Goal: Information Seeking & Learning: Understand process/instructions

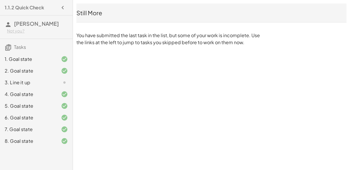
click at [42, 137] on div "8. Goal state" at bounding box center [28, 140] width 47 height 7
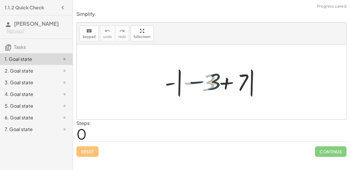
drag, startPoint x: 206, startPoint y: 84, endPoint x: 209, endPoint y: 81, distance: 3.7
click at [209, 81] on div at bounding box center [214, 82] width 104 height 32
click at [226, 79] on div at bounding box center [214, 82] width 104 height 32
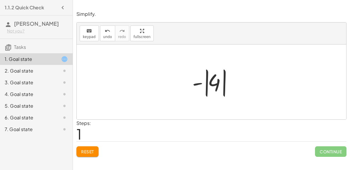
click at [215, 83] on div at bounding box center [214, 82] width 49 height 32
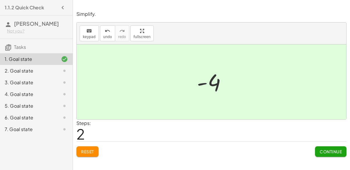
click at [328, 150] on span "Continue" at bounding box center [331, 151] width 22 height 5
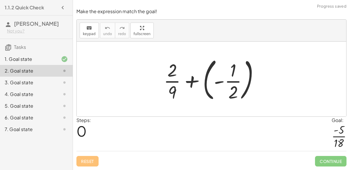
click at [168, 72] on div at bounding box center [214, 79] width 106 height 48
click at [171, 80] on div at bounding box center [214, 79] width 106 height 48
click at [193, 79] on div at bounding box center [214, 79] width 106 height 48
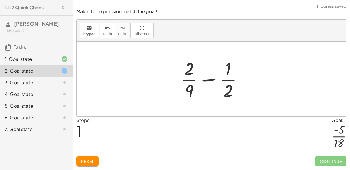
click at [205, 79] on div at bounding box center [214, 78] width 72 height 45
drag, startPoint x: 189, startPoint y: 68, endPoint x: 229, endPoint y: 88, distance: 44.5
click at [229, 88] on div at bounding box center [214, 78] width 72 height 45
drag, startPoint x: 228, startPoint y: 89, endPoint x: 187, endPoint y: 86, distance: 41.2
click at [187, 86] on div at bounding box center [214, 78] width 72 height 45
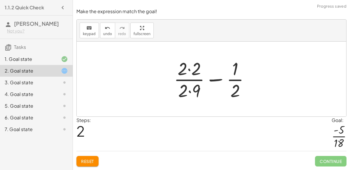
click at [190, 70] on div at bounding box center [214, 78] width 86 height 45
click at [189, 91] on div at bounding box center [213, 78] width 85 height 45
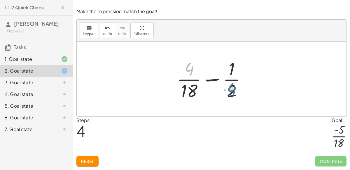
drag, startPoint x: 189, startPoint y: 70, endPoint x: 231, endPoint y: 90, distance: 47.0
click at [231, 90] on div at bounding box center [213, 78] width 79 height 45
click at [214, 80] on div at bounding box center [213, 78] width 79 height 45
drag, startPoint x: 190, startPoint y: 89, endPoint x: 235, endPoint y: 90, distance: 44.7
click at [235, 90] on div at bounding box center [213, 78] width 79 height 45
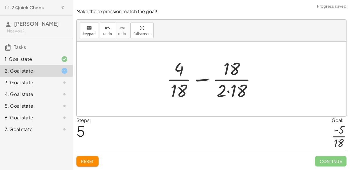
click at [228, 91] on div at bounding box center [214, 78] width 100 height 45
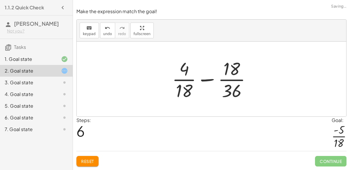
click at [230, 67] on div at bounding box center [213, 78] width 89 height 45
drag, startPoint x: 185, startPoint y: 70, endPoint x: 187, endPoint y: 90, distance: 20.8
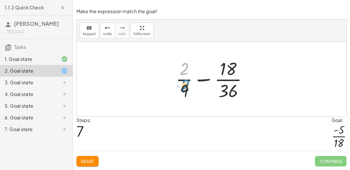
drag, startPoint x: 185, startPoint y: 67, endPoint x: 186, endPoint y: 84, distance: 17.0
click at [186, 84] on div at bounding box center [214, 78] width 82 height 45
drag, startPoint x: 185, startPoint y: 62, endPoint x: 185, endPoint y: 84, distance: 22.8
click at [185, 84] on div at bounding box center [214, 78] width 82 height 45
drag, startPoint x: 185, startPoint y: 88, endPoint x: 185, endPoint y: 67, distance: 21.9
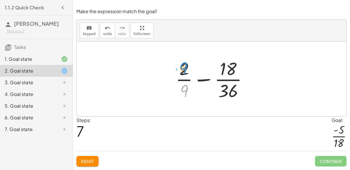
click at [185, 67] on div at bounding box center [214, 78] width 82 height 45
drag, startPoint x: 225, startPoint y: 72, endPoint x: 182, endPoint y: 96, distance: 49.0
click at [182, 96] on div at bounding box center [214, 78] width 82 height 45
drag, startPoint x: 226, startPoint y: 93, endPoint x: 182, endPoint y: 91, distance: 44.4
click at [182, 91] on div at bounding box center [214, 78] width 82 height 45
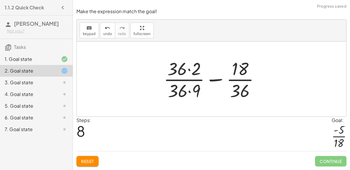
click at [190, 92] on div at bounding box center [214, 78] width 106 height 45
click at [188, 69] on div at bounding box center [214, 78] width 106 height 45
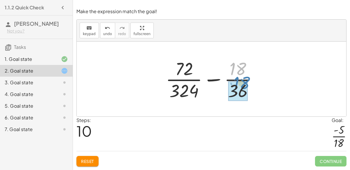
drag, startPoint x: 231, startPoint y: 65, endPoint x: 234, endPoint y: 78, distance: 13.7
click at [234, 78] on div at bounding box center [214, 78] width 102 height 45
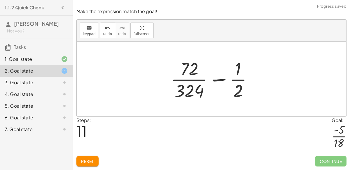
click at [241, 80] on div at bounding box center [214, 78] width 92 height 45
click at [219, 80] on div at bounding box center [214, 78] width 92 height 45
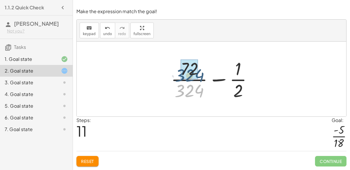
drag, startPoint x: 193, startPoint y: 89, endPoint x: 192, endPoint y: 72, distance: 17.5
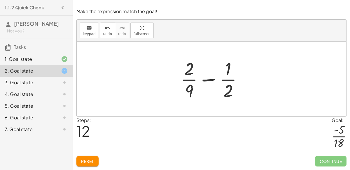
click at [212, 78] on div at bounding box center [214, 78] width 72 height 45
drag, startPoint x: 188, startPoint y: 67, endPoint x: 222, endPoint y: 91, distance: 41.2
click at [222, 91] on div at bounding box center [214, 78] width 72 height 45
click at [210, 80] on div at bounding box center [214, 78] width 72 height 45
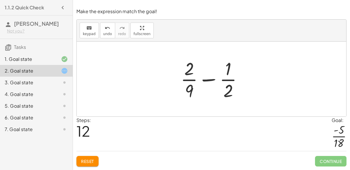
click at [210, 80] on div at bounding box center [214, 78] width 72 height 45
click at [210, 80] on div at bounding box center [214, 78] width 99 height 45
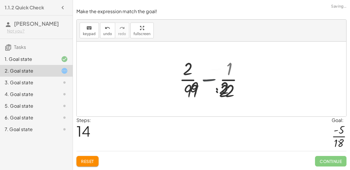
click at [210, 80] on div at bounding box center [214, 78] width 72 height 45
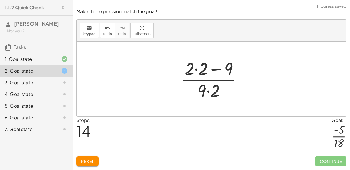
click at [209, 91] on div at bounding box center [214, 78] width 72 height 45
click at [197, 70] on div at bounding box center [214, 78] width 72 height 45
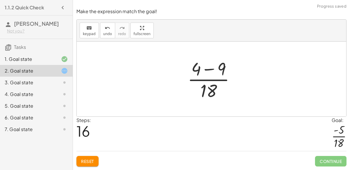
click at [206, 70] on div at bounding box center [214, 78] width 58 height 45
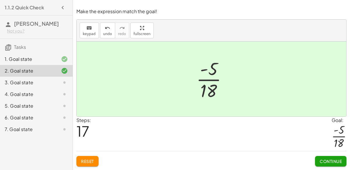
click at [327, 163] on span "Continue" at bounding box center [331, 160] width 22 height 5
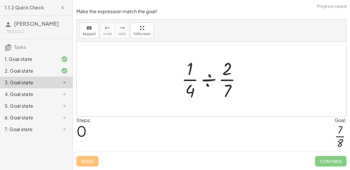
click at [205, 83] on div at bounding box center [214, 78] width 70 height 45
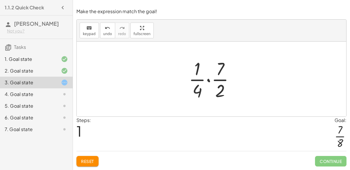
click at [206, 81] on div at bounding box center [214, 78] width 56 height 45
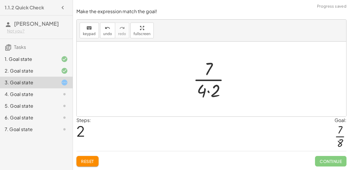
click at [208, 92] on div at bounding box center [213, 78] width 47 height 45
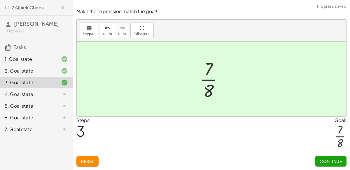
click at [319, 161] on button "Continue" at bounding box center [331, 161] width 32 height 11
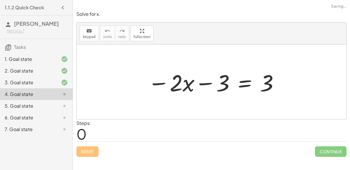
click at [204, 80] on div at bounding box center [214, 82] width 138 height 30
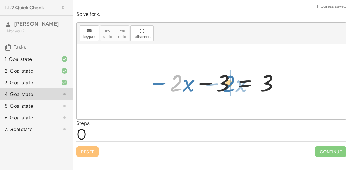
drag, startPoint x: 178, startPoint y: 82, endPoint x: 229, endPoint y: 82, distance: 51.4
click at [229, 82] on div at bounding box center [214, 82] width 138 height 30
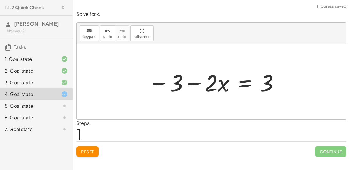
click at [193, 83] on div at bounding box center [214, 82] width 138 height 30
drag, startPoint x: 174, startPoint y: 81, endPoint x: 213, endPoint y: 81, distance: 38.8
click at [213, 81] on div at bounding box center [214, 82] width 138 height 30
drag, startPoint x: 214, startPoint y: 82, endPoint x: 218, endPoint y: 91, distance: 9.4
click at [218, 91] on div at bounding box center [214, 82] width 138 height 30
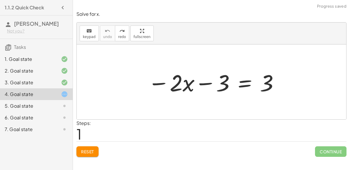
click at [244, 86] on div at bounding box center [214, 82] width 138 height 30
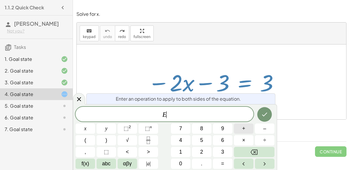
click at [247, 129] on button "+" at bounding box center [244, 128] width 20 height 10
click at [221, 148] on button "3" at bounding box center [223, 152] width 20 height 10
click at [267, 119] on button "Done" at bounding box center [265, 114] width 15 height 15
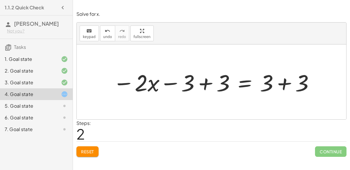
click at [206, 85] on div at bounding box center [214, 82] width 208 height 30
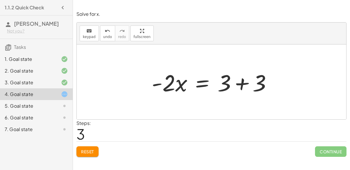
click at [243, 83] on div at bounding box center [214, 82] width 131 height 30
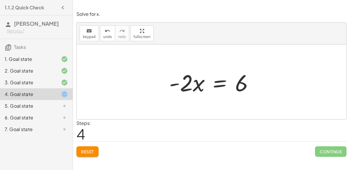
click at [218, 82] on div at bounding box center [213, 82] width 95 height 30
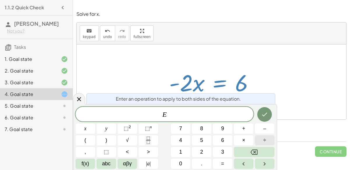
click at [262, 140] on button "÷" at bounding box center [265, 140] width 20 height 10
click at [263, 128] on span "–" at bounding box center [264, 128] width 3 height 8
click at [206, 148] on button "2" at bounding box center [202, 152] width 20 height 10
click at [262, 109] on button "Done" at bounding box center [265, 114] width 15 height 15
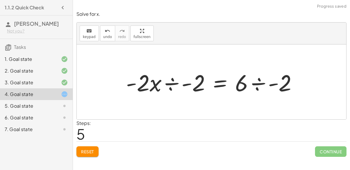
click at [273, 84] on div at bounding box center [214, 82] width 182 height 30
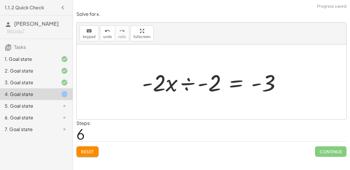
click at [201, 83] on div at bounding box center [214, 82] width 150 height 30
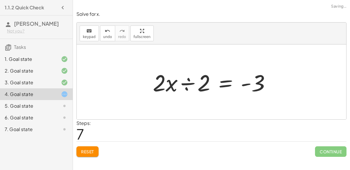
click at [192, 82] on div at bounding box center [214, 82] width 128 height 30
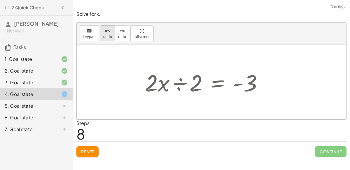
click at [100, 38] on button "undo undo" at bounding box center [107, 33] width 15 height 16
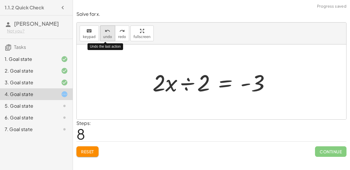
click at [100, 38] on button "undo undo" at bounding box center [107, 33] width 15 height 16
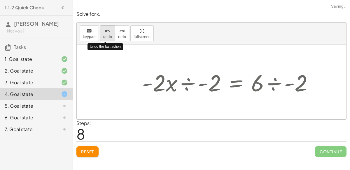
click at [100, 38] on button "undo undo" at bounding box center [107, 33] width 15 height 16
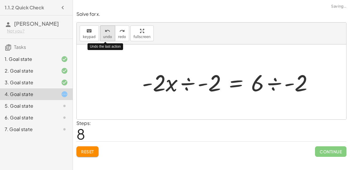
click at [100, 38] on button "undo undo" at bounding box center [107, 33] width 15 height 16
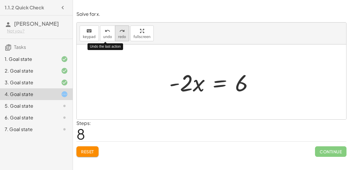
click at [118, 35] on span "redo" at bounding box center [122, 37] width 8 height 4
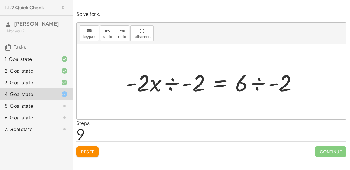
click at [157, 83] on div at bounding box center [214, 82] width 182 height 30
click at [156, 84] on div at bounding box center [214, 82] width 182 height 30
click at [146, 83] on div at bounding box center [214, 82] width 182 height 30
click at [173, 82] on div at bounding box center [214, 82] width 182 height 30
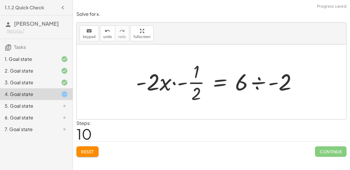
click at [257, 81] on div at bounding box center [219, 81] width 172 height 45
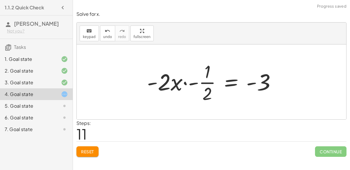
click at [258, 82] on div at bounding box center [214, 81] width 140 height 45
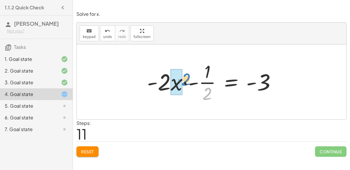
drag, startPoint x: 207, startPoint y: 92, endPoint x: 186, endPoint y: 78, distance: 25.7
click at [186, 78] on div at bounding box center [214, 81] width 140 height 45
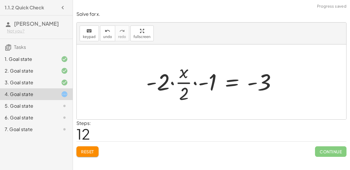
click at [182, 84] on div at bounding box center [213, 81] width 141 height 45
click at [195, 82] on div at bounding box center [213, 81] width 141 height 45
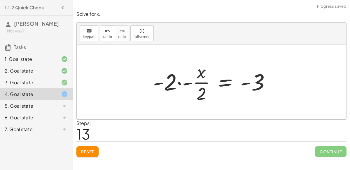
click at [178, 82] on div at bounding box center [214, 81] width 128 height 45
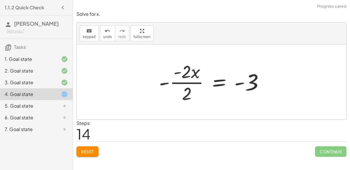
click at [182, 83] on div at bounding box center [213, 81] width 115 height 45
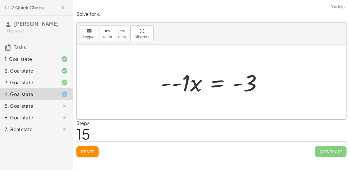
click at [183, 85] on div at bounding box center [214, 82] width 112 height 30
click at [183, 84] on div at bounding box center [225, 82] width 91 height 30
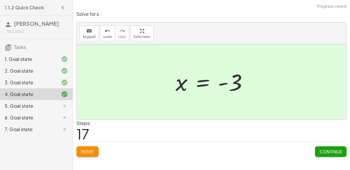
click at [338, 149] on span "Continue" at bounding box center [331, 151] width 22 height 5
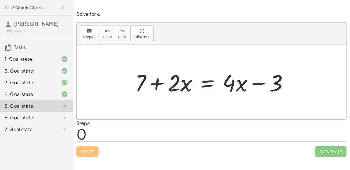
click at [160, 82] on div at bounding box center [214, 82] width 164 height 30
drag, startPoint x: 188, startPoint y: 84, endPoint x: 170, endPoint y: 82, distance: 18.3
click at [170, 82] on div at bounding box center [214, 82] width 164 height 30
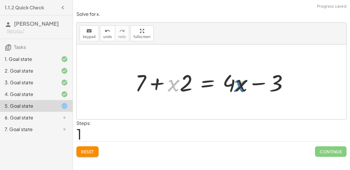
drag, startPoint x: 170, startPoint y: 84, endPoint x: 237, endPoint y: 83, distance: 66.9
click at [237, 83] on div at bounding box center [214, 82] width 164 height 30
drag, startPoint x: 243, startPoint y: 84, endPoint x: 178, endPoint y: 82, distance: 65.5
click at [178, 82] on div at bounding box center [214, 82] width 164 height 30
click at [158, 84] on div at bounding box center [214, 82] width 164 height 30
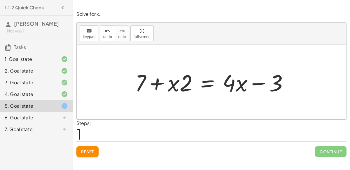
click at [207, 86] on div at bounding box center [214, 82] width 164 height 30
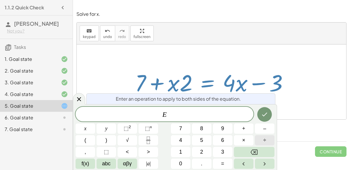
click at [263, 138] on button "÷" at bounding box center [265, 140] width 20 height 10
click at [200, 153] on button "2" at bounding box center [202, 152] width 20 height 10
click at [265, 115] on icon "Done" at bounding box center [265, 114] width 5 height 4
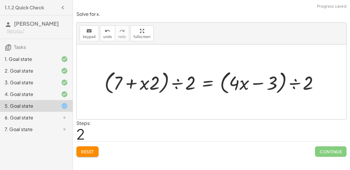
click at [178, 84] on div at bounding box center [214, 81] width 225 height 27
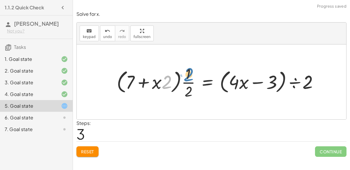
drag, startPoint x: 169, startPoint y: 78, endPoint x: 191, endPoint y: 70, distance: 23.8
click at [191, 70] on div at bounding box center [220, 81] width 213 height 37
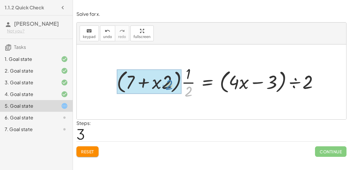
drag, startPoint x: 188, startPoint y: 89, endPoint x: 168, endPoint y: 82, distance: 20.8
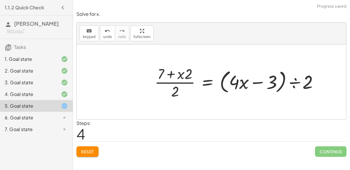
click at [174, 83] on div at bounding box center [239, 81] width 175 height 37
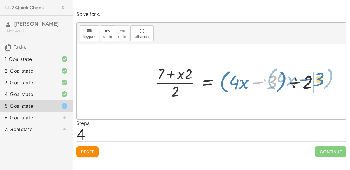
drag, startPoint x: 271, startPoint y: 80, endPoint x: 318, endPoint y: 77, distance: 47.1
click at [318, 77] on div at bounding box center [239, 81] width 175 height 37
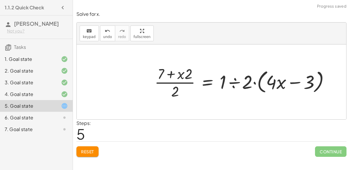
click at [237, 79] on div at bounding box center [244, 81] width 185 height 37
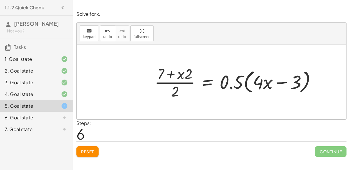
click at [280, 81] on div at bounding box center [238, 81] width 172 height 37
drag, startPoint x: 240, startPoint y: 80, endPoint x: 268, endPoint y: 82, distance: 28.1
click at [268, 82] on div at bounding box center [238, 81] width 172 height 37
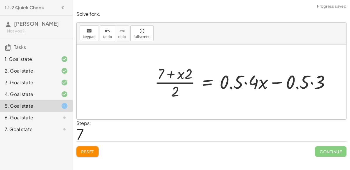
click at [282, 83] on div at bounding box center [245, 81] width 187 height 37
click at [298, 87] on div at bounding box center [245, 81] width 187 height 37
click at [311, 82] on div at bounding box center [245, 81] width 187 height 37
click at [293, 85] on div at bounding box center [236, 81] width 169 height 37
click at [245, 81] on div at bounding box center [236, 81] width 169 height 37
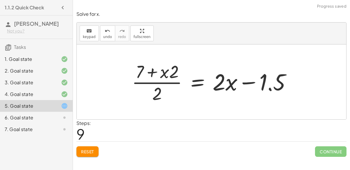
click at [246, 82] on div at bounding box center [214, 81] width 170 height 45
drag, startPoint x: 278, startPoint y: 79, endPoint x: 179, endPoint y: 76, distance: 98.8
click at [179, 76] on div at bounding box center [214, 81] width 170 height 45
click at [254, 81] on div at bounding box center [214, 81] width 170 height 45
click at [87, 151] on span "Reset" at bounding box center [87, 151] width 13 height 5
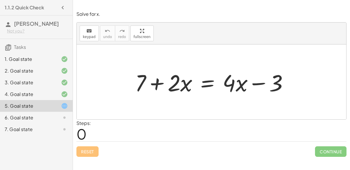
click at [159, 83] on div at bounding box center [214, 82] width 164 height 30
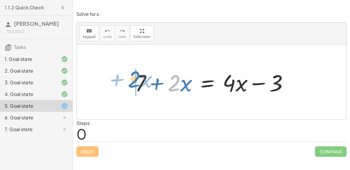
drag, startPoint x: 176, startPoint y: 84, endPoint x: 136, endPoint y: 80, distance: 40.2
click at [136, 80] on div at bounding box center [214, 82] width 164 height 30
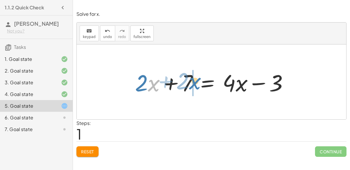
drag, startPoint x: 155, startPoint y: 81, endPoint x: 196, endPoint y: 79, distance: 41.2
click at [196, 79] on div at bounding box center [214, 82] width 164 height 30
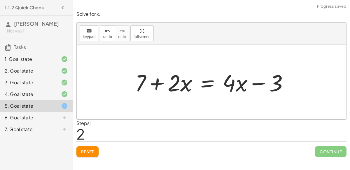
click at [149, 80] on div at bounding box center [214, 82] width 164 height 30
click at [152, 81] on div at bounding box center [214, 82] width 164 height 30
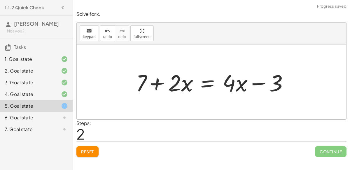
click at [152, 81] on div at bounding box center [214, 82] width 164 height 30
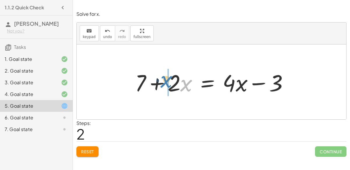
drag, startPoint x: 190, startPoint y: 83, endPoint x: 170, endPoint y: 79, distance: 20.2
click at [170, 79] on div at bounding box center [214, 82] width 164 height 30
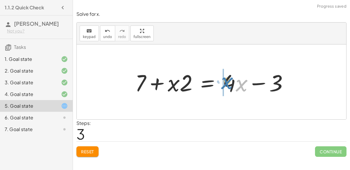
drag, startPoint x: 243, startPoint y: 81, endPoint x: 228, endPoint y: 79, distance: 15.7
click at [228, 79] on div at bounding box center [214, 82] width 164 height 30
click at [262, 82] on div at bounding box center [214, 82] width 164 height 30
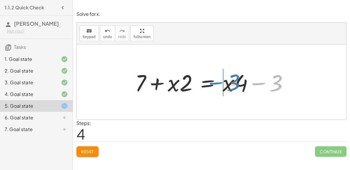
drag, startPoint x: 277, startPoint y: 82, endPoint x: 234, endPoint y: 82, distance: 42.9
click at [234, 82] on div at bounding box center [214, 82] width 164 height 30
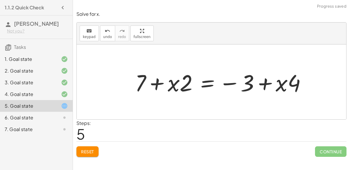
click at [265, 81] on div at bounding box center [223, 82] width 182 height 30
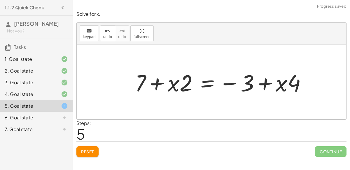
click at [265, 81] on div at bounding box center [223, 82] width 182 height 30
click at [93, 149] on span "Reset" at bounding box center [87, 151] width 13 height 5
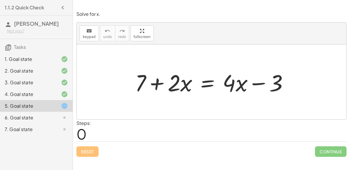
click at [227, 86] on div at bounding box center [214, 82] width 164 height 30
click at [232, 84] on div at bounding box center [214, 82] width 164 height 30
click at [236, 84] on div at bounding box center [214, 82] width 164 height 30
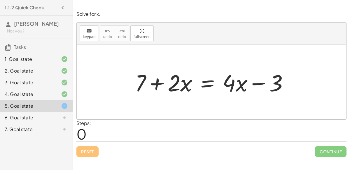
click at [202, 82] on div at bounding box center [214, 82] width 164 height 30
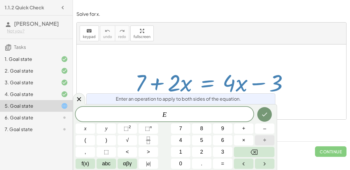
click at [260, 140] on button "÷" at bounding box center [265, 140] width 20 height 10
click at [183, 139] on button "4" at bounding box center [181, 140] width 20 height 10
click at [85, 127] on span "x" at bounding box center [85, 128] width 2 height 8
click at [267, 111] on icon "Done" at bounding box center [264, 114] width 7 height 7
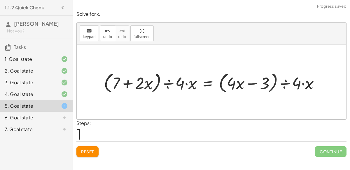
click at [284, 80] on div at bounding box center [214, 82] width 226 height 25
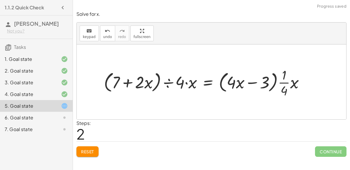
click at [281, 81] on div at bounding box center [206, 81] width 211 height 33
click at [255, 80] on div at bounding box center [206, 81] width 211 height 33
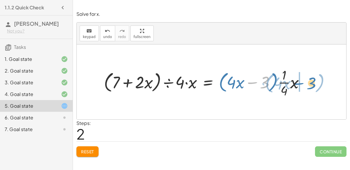
drag, startPoint x: 265, startPoint y: 81, endPoint x: 311, endPoint y: 81, distance: 46.2
click at [311, 81] on div at bounding box center [206, 81] width 211 height 33
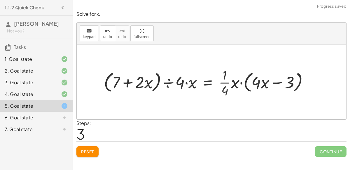
click at [235, 83] on div at bounding box center [208, 81] width 215 height 33
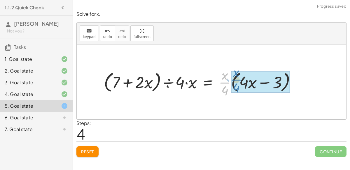
drag, startPoint x: 225, startPoint y: 83, endPoint x: 237, endPoint y: 80, distance: 11.8
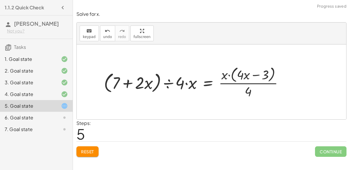
click at [229, 74] on div at bounding box center [196, 81] width 190 height 35
drag, startPoint x: 249, startPoint y: 89, endPoint x: 249, endPoint y: 74, distance: 14.9
click at [249, 74] on div at bounding box center [196, 81] width 190 height 35
click at [128, 78] on div at bounding box center [196, 81] width 190 height 35
click at [141, 79] on div at bounding box center [196, 81] width 190 height 35
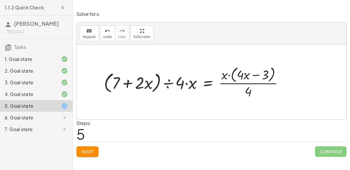
click at [165, 83] on div at bounding box center [196, 81] width 190 height 35
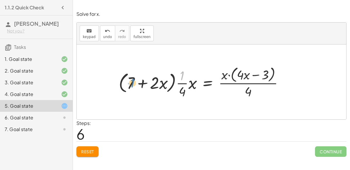
drag, startPoint x: 182, startPoint y: 75, endPoint x: 132, endPoint y: 82, distance: 50.9
click at [132, 82] on div at bounding box center [203, 81] width 175 height 35
click at [157, 85] on div at bounding box center [203, 81] width 175 height 35
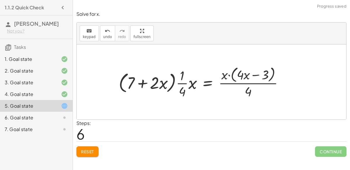
click at [139, 82] on div at bounding box center [203, 81] width 175 height 35
click at [254, 75] on div at bounding box center [203, 81] width 175 height 35
click at [253, 74] on div at bounding box center [203, 81] width 175 height 35
click at [252, 74] on div at bounding box center [203, 81] width 175 height 35
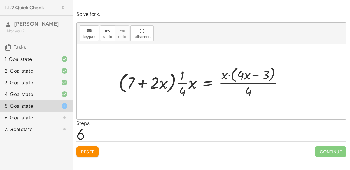
click at [252, 74] on div at bounding box center [203, 81] width 175 height 35
click at [250, 73] on div at bounding box center [203, 81] width 175 height 35
click at [240, 76] on div at bounding box center [203, 81] width 175 height 35
drag, startPoint x: 245, startPoint y: 89, endPoint x: 276, endPoint y: 71, distance: 35.9
click at [276, 71] on div at bounding box center [203, 81] width 175 height 35
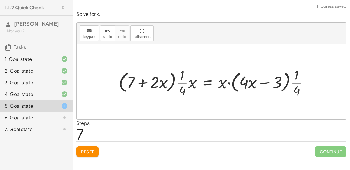
click at [263, 83] on div at bounding box center [216, 81] width 200 height 33
click at [229, 81] on div at bounding box center [216, 81] width 200 height 33
drag, startPoint x: 222, startPoint y: 83, endPoint x: 254, endPoint y: 85, distance: 32.2
click at [254, 85] on div at bounding box center [216, 81] width 200 height 33
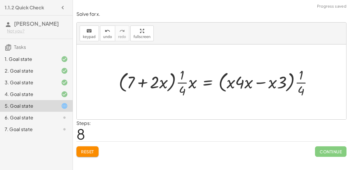
click at [260, 79] on div at bounding box center [218, 81] width 205 height 33
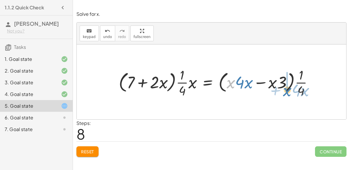
drag, startPoint x: 230, startPoint y: 81, endPoint x: 286, endPoint y: 86, distance: 56.4
click at [286, 86] on div at bounding box center [218, 81] width 205 height 33
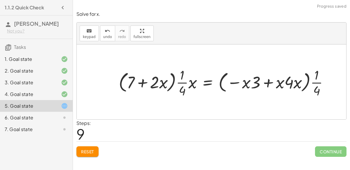
click at [268, 81] on div at bounding box center [226, 81] width 221 height 33
click at [209, 84] on div at bounding box center [226, 81] width 221 height 33
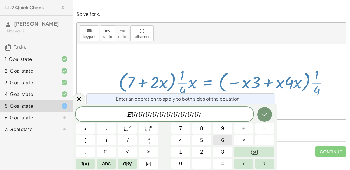
click at [265, 117] on icon "Done" at bounding box center [264, 114] width 7 height 7
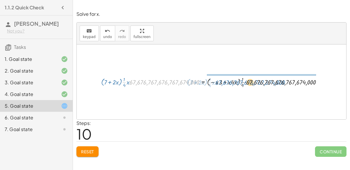
drag, startPoint x: 132, startPoint y: 82, endPoint x: 218, endPoint y: 82, distance: 85.9
click at [218, 82] on div at bounding box center [213, 82] width 231 height 14
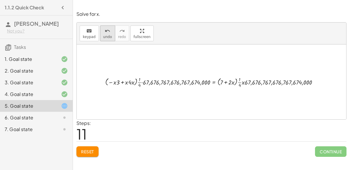
click at [100, 31] on button "undo undo" at bounding box center [107, 33] width 15 height 16
click at [79, 151] on button "Reset" at bounding box center [88, 151] width 22 height 11
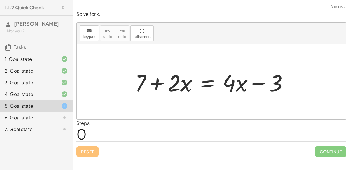
click at [152, 81] on div at bounding box center [214, 82] width 164 height 30
click at [204, 84] on div at bounding box center [214, 82] width 164 height 30
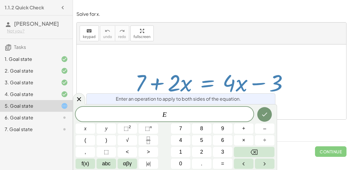
click at [176, 134] on div "E x y ⬚ 2 ⬚ n 7 8 9 + – ( ) √ 4 5 6 × ÷ , ⬚ < > 1 2 3 f(x) abc αβγ | a | 0 . =" at bounding box center [175, 138] width 199 height 62
click at [179, 137] on button "4" at bounding box center [181, 140] width 20 height 10
click at [88, 129] on button "x" at bounding box center [86, 128] width 20 height 10
click at [265, 117] on icon "Done" at bounding box center [264, 114] width 7 height 7
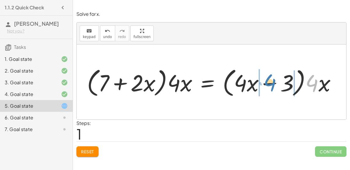
drag, startPoint x: 315, startPoint y: 82, endPoint x: 272, endPoint y: 82, distance: 43.8
click at [272, 82] on div at bounding box center [214, 82] width 260 height 34
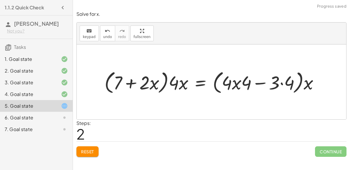
click at [283, 83] on div at bounding box center [214, 81] width 225 height 27
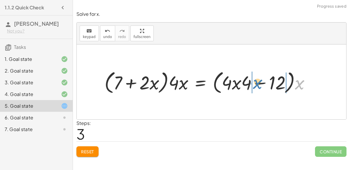
drag, startPoint x: 302, startPoint y: 84, endPoint x: 260, endPoint y: 83, distance: 42.7
click at [260, 83] on div at bounding box center [210, 81] width 216 height 27
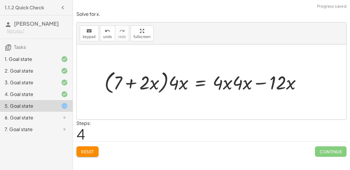
click at [230, 82] on div at bounding box center [206, 81] width 208 height 27
click at [261, 81] on div at bounding box center [206, 81] width 208 height 27
drag, startPoint x: 242, startPoint y: 81, endPoint x: 246, endPoint y: 83, distance: 3.8
click at [246, 83] on div at bounding box center [206, 81] width 208 height 27
click at [240, 81] on div at bounding box center [206, 81] width 208 height 27
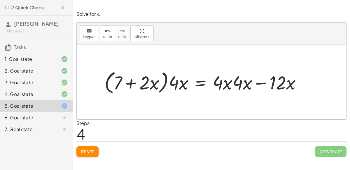
click at [232, 81] on div at bounding box center [206, 81] width 208 height 27
click at [262, 83] on div at bounding box center [206, 81] width 208 height 27
click at [91, 154] on button "Reset" at bounding box center [88, 151] width 22 height 11
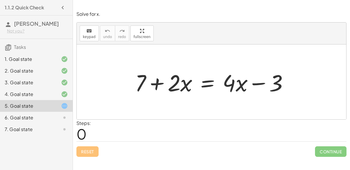
click at [153, 83] on div at bounding box center [214, 82] width 164 height 30
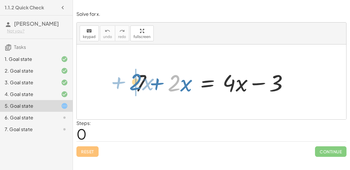
drag, startPoint x: 177, startPoint y: 82, endPoint x: 140, endPoint y: 81, distance: 37.1
click at [140, 81] on div at bounding box center [214, 82] width 164 height 30
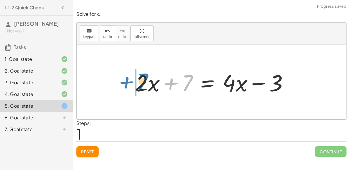
drag, startPoint x: 169, startPoint y: 84, endPoint x: 120, endPoint y: 81, distance: 48.5
click at [120, 81] on div "+ 7 + · 2 · x = + · 4 · x − 3 + 7 + 7 + · 2 · x = + · 4 · x − 3" at bounding box center [212, 81] width 270 height 75
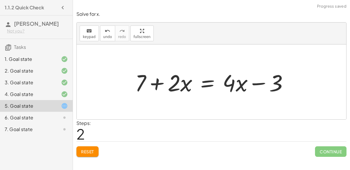
click at [158, 81] on div at bounding box center [214, 82] width 164 height 30
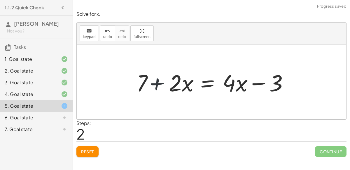
click at [158, 81] on div at bounding box center [214, 82] width 164 height 30
drag, startPoint x: 177, startPoint y: 79, endPoint x: 235, endPoint y: 76, distance: 58.5
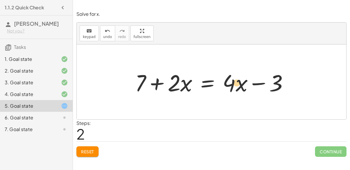
click at [235, 76] on div at bounding box center [214, 82] width 164 height 30
drag, startPoint x: 176, startPoint y: 80, endPoint x: 201, endPoint y: 61, distance: 31.4
click at [201, 61] on div "+ 7 + · 2 · x = + · 4 · x − 3 + · 2 · x + 7 = + · 4 · x − 3 · 2 + 7 + · 2 · x =…" at bounding box center [212, 81] width 270 height 75
drag, startPoint x: 172, startPoint y: 84, endPoint x: 190, endPoint y: 82, distance: 18.5
click at [190, 82] on div at bounding box center [214, 82] width 164 height 30
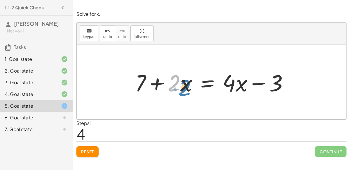
drag, startPoint x: 173, startPoint y: 81, endPoint x: 185, endPoint y: 85, distance: 12.0
click at [185, 85] on div at bounding box center [214, 82] width 164 height 30
drag, startPoint x: 185, startPoint y: 87, endPoint x: 234, endPoint y: 80, distance: 49.3
click at [234, 80] on div at bounding box center [214, 82] width 164 height 30
click at [163, 87] on div at bounding box center [214, 82] width 164 height 30
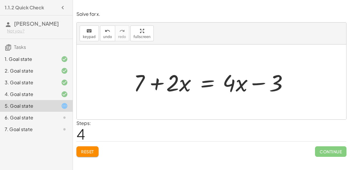
click at [157, 81] on div at bounding box center [214, 82] width 164 height 30
drag, startPoint x: 138, startPoint y: 82, endPoint x: 168, endPoint y: 81, distance: 29.8
click at [168, 81] on div at bounding box center [214, 82] width 164 height 30
drag, startPoint x: 138, startPoint y: 79, endPoint x: 186, endPoint y: 82, distance: 47.4
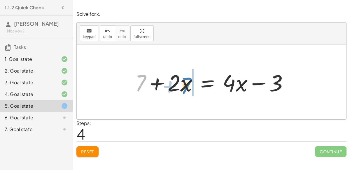
click at [186, 82] on div at bounding box center [214, 82] width 164 height 30
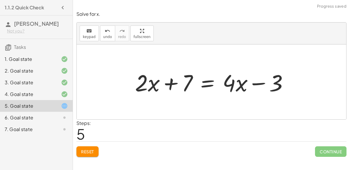
click at [173, 82] on div at bounding box center [214, 82] width 164 height 30
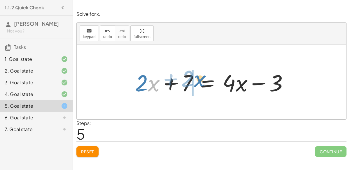
drag, startPoint x: 151, startPoint y: 82, endPoint x: 197, endPoint y: 77, distance: 46.4
click at [197, 77] on div at bounding box center [214, 82] width 164 height 30
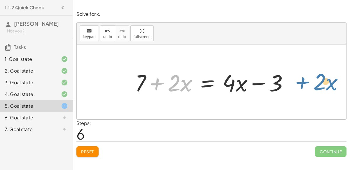
drag, startPoint x: 154, startPoint y: 79, endPoint x: 300, endPoint y: 78, distance: 145.7
click at [300, 78] on div "+ 7 + · 2 · x = + · 4 · x − 3 + · 2 · x + 7 = + · 4 · x − 3 + 7 + · 2 · x = + ·…" at bounding box center [212, 81] width 270 height 75
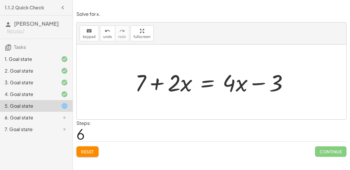
click at [154, 81] on div at bounding box center [214, 82] width 164 height 30
drag, startPoint x: 238, startPoint y: 86, endPoint x: 279, endPoint y: 83, distance: 41.0
click at [279, 83] on div at bounding box center [214, 82] width 164 height 30
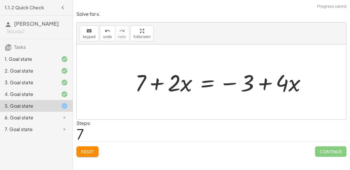
click at [232, 82] on div at bounding box center [223, 82] width 182 height 30
drag, startPoint x: 245, startPoint y: 84, endPoint x: 296, endPoint y: 83, distance: 50.8
click at [296, 83] on div at bounding box center [223, 82] width 182 height 30
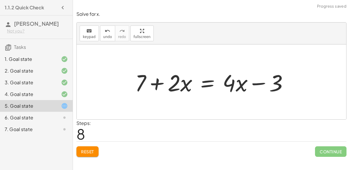
click at [257, 84] on div at bounding box center [214, 82] width 164 height 30
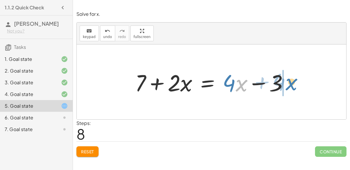
drag, startPoint x: 238, startPoint y: 84, endPoint x: 291, endPoint y: 83, distance: 52.9
click at [291, 83] on div at bounding box center [214, 82] width 164 height 30
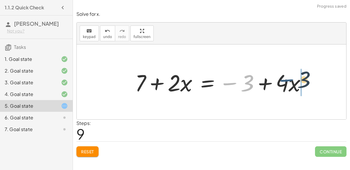
drag, startPoint x: 238, startPoint y: 84, endPoint x: 296, endPoint y: 80, distance: 57.9
click at [296, 80] on div at bounding box center [223, 82] width 182 height 30
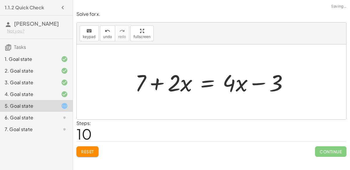
click at [256, 74] on div at bounding box center [214, 82] width 164 height 30
click at [261, 89] on div at bounding box center [214, 82] width 164 height 30
click at [259, 87] on div at bounding box center [214, 82] width 164 height 30
click at [254, 84] on div at bounding box center [214, 82] width 164 height 30
click at [147, 84] on div at bounding box center [214, 82] width 164 height 30
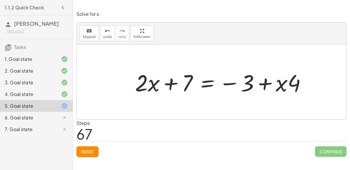
click at [96, 153] on button "Reset" at bounding box center [88, 151] width 22 height 11
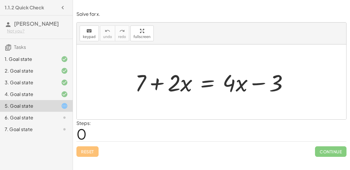
click at [209, 87] on div at bounding box center [214, 82] width 164 height 30
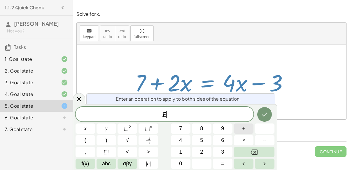
click at [248, 132] on button "+" at bounding box center [244, 128] width 20 height 10
click at [224, 149] on span "3" at bounding box center [222, 152] width 3 height 8
click at [266, 112] on icon "Done" at bounding box center [264, 114] width 7 height 7
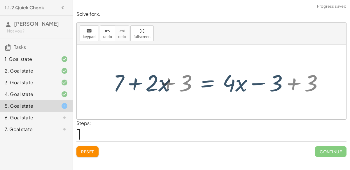
click at [284, 70] on div at bounding box center [214, 82] width 234 height 30
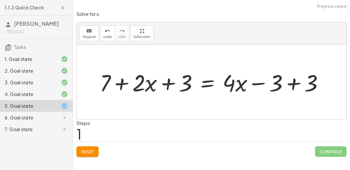
click at [288, 76] on div at bounding box center [214, 82] width 234 height 30
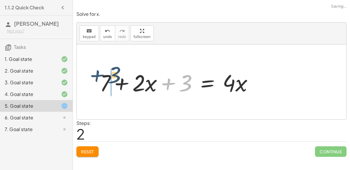
drag, startPoint x: 169, startPoint y: 84, endPoint x: 97, endPoint y: 76, distance: 72.0
click at [97, 76] on div at bounding box center [179, 82] width 164 height 30
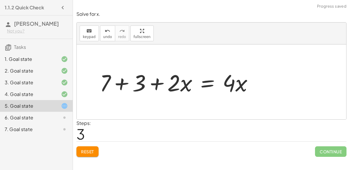
click at [106, 84] on div at bounding box center [179, 82] width 164 height 30
click at [119, 83] on div at bounding box center [179, 82] width 164 height 30
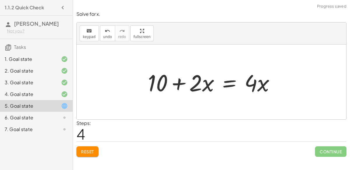
click at [263, 167] on div "Simplify. keyboard keypad undo undo redo redo fullscreen - | − 3 + 7 | - | 4 | …" at bounding box center [211, 85] width 277 height 170
click at [227, 84] on div at bounding box center [214, 82] width 138 height 30
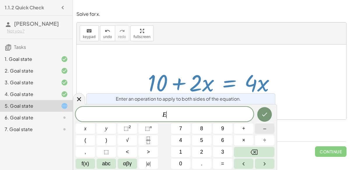
click at [267, 126] on button "–" at bounding box center [265, 128] width 20 height 10
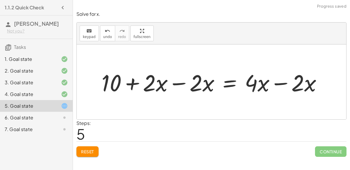
click at [171, 75] on div at bounding box center [214, 82] width 231 height 30
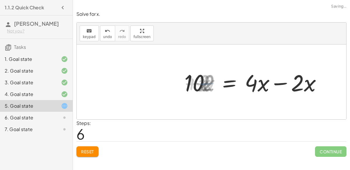
click at [273, 83] on div at bounding box center [261, 82] width 138 height 30
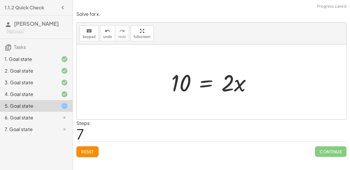
click at [201, 76] on div at bounding box center [214, 82] width 91 height 30
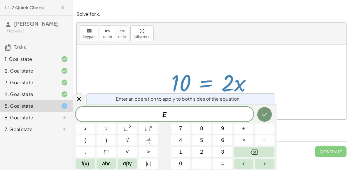
click at [201, 146] on div "E x y ⬚ 2 ⬚ n 7 8 9 + – ( ) √ 4 5 6 × ÷ , ⬚ < > 1 2 3 f(x) abc αβγ | a | 0 . =" at bounding box center [175, 138] width 199 height 62
click at [256, 141] on button "÷" at bounding box center [265, 140] width 20 height 10
click at [202, 154] on span "2" at bounding box center [201, 152] width 3 height 8
click at [264, 117] on icon "Done" at bounding box center [264, 114] width 7 height 7
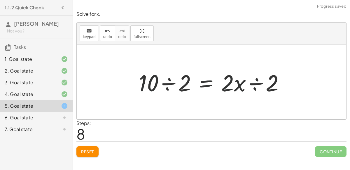
click at [246, 89] on div at bounding box center [214, 82] width 156 height 30
click at [254, 80] on div at bounding box center [214, 82] width 156 height 30
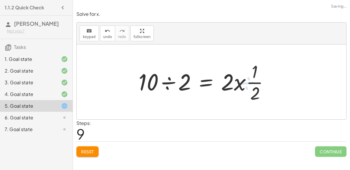
click at [171, 82] on div at bounding box center [206, 81] width 141 height 45
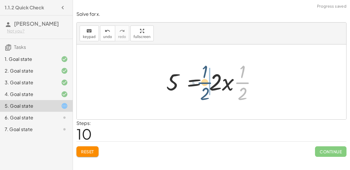
drag, startPoint x: 253, startPoint y: 83, endPoint x: 215, endPoint y: 83, distance: 38.0
click at [215, 83] on div at bounding box center [214, 81] width 101 height 45
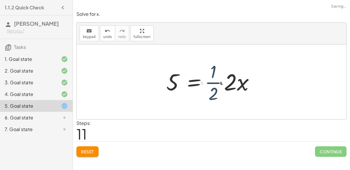
click at [218, 84] on div at bounding box center [217, 81] width 107 height 45
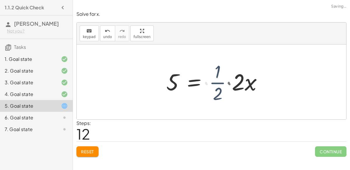
click at [218, 84] on div at bounding box center [223, 82] width 119 height 30
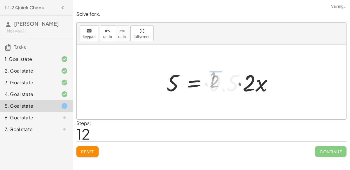
click at [218, 84] on div at bounding box center [223, 82] width 119 height 30
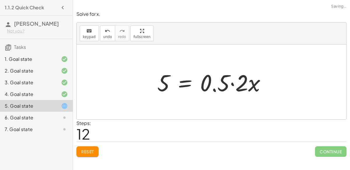
click at [232, 82] on div at bounding box center [214, 82] width 119 height 30
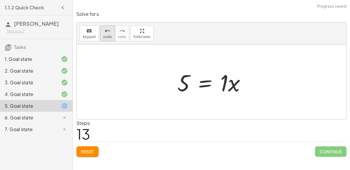
click at [101, 31] on button "undo undo" at bounding box center [107, 33] width 15 height 16
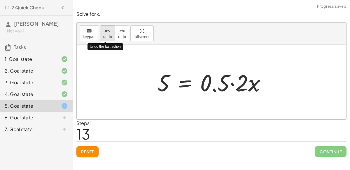
click at [103, 31] on div "undo" at bounding box center [107, 30] width 9 height 7
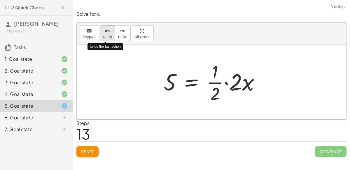
click at [105, 31] on icon "undo" at bounding box center [108, 30] width 6 height 7
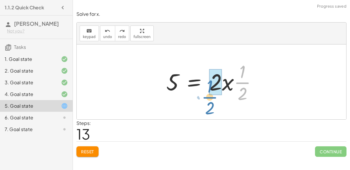
drag, startPoint x: 243, startPoint y: 81, endPoint x: 208, endPoint y: 93, distance: 37.2
click at [208, 93] on div at bounding box center [214, 81] width 101 height 45
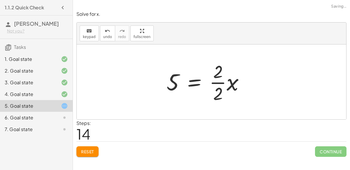
click at [218, 81] on div at bounding box center [208, 81] width 88 height 45
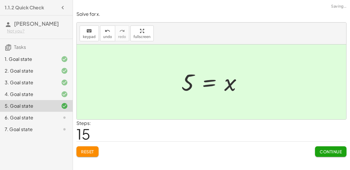
click at [320, 143] on div "Continue" at bounding box center [331, 148] width 32 height 15
click at [323, 151] on span "Continue" at bounding box center [331, 151] width 22 height 5
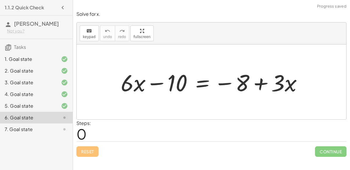
click at [155, 84] on div at bounding box center [214, 82] width 192 height 30
click at [214, 60] on div "+ · 6 · x − 10 = − 8 + · 3 · x" at bounding box center [212, 81] width 270 height 75
click at [239, 80] on div at bounding box center [214, 82] width 192 height 30
click at [148, 83] on div at bounding box center [214, 82] width 192 height 30
click at [150, 83] on div at bounding box center [214, 82] width 192 height 30
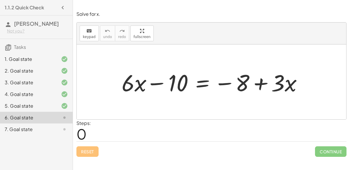
click at [150, 83] on div at bounding box center [214, 82] width 192 height 30
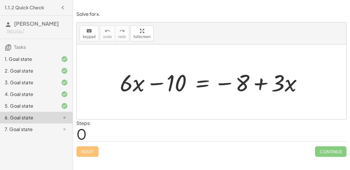
click at [150, 83] on div at bounding box center [214, 82] width 192 height 30
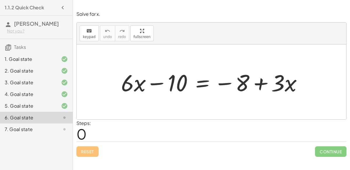
click at [150, 83] on div at bounding box center [214, 82] width 192 height 30
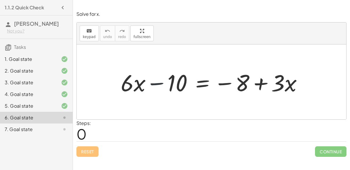
click at [150, 83] on div at bounding box center [214, 82] width 192 height 30
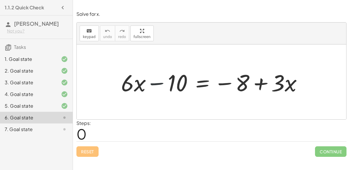
click at [150, 83] on div at bounding box center [214, 82] width 192 height 30
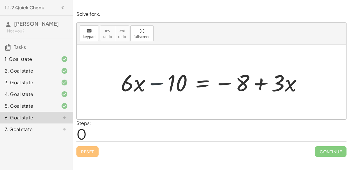
click at [150, 83] on div at bounding box center [214, 82] width 192 height 30
click at [240, 78] on div at bounding box center [214, 82] width 192 height 30
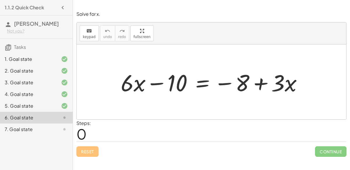
click at [258, 81] on div at bounding box center [214, 82] width 192 height 30
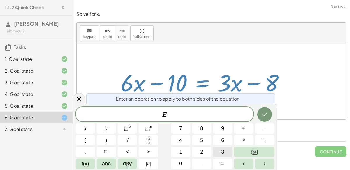
click at [220, 150] on button "3" at bounding box center [223, 152] width 20 height 10
click at [91, 125] on button "x" at bounding box center [86, 128] width 20 height 10
click at [266, 108] on button "Done" at bounding box center [265, 114] width 15 height 15
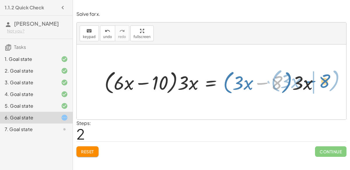
drag, startPoint x: 274, startPoint y: 81, endPoint x: 322, endPoint y: 80, distance: 48.2
click at [322, 80] on div at bounding box center [214, 82] width 225 height 28
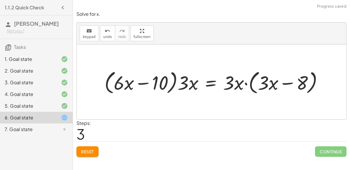
click at [245, 81] on div at bounding box center [216, 82] width 229 height 28
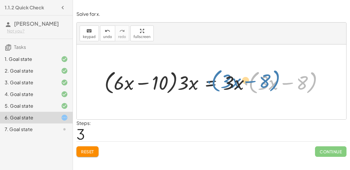
drag, startPoint x: 250, startPoint y: 82, endPoint x: 213, endPoint y: 79, distance: 37.5
click at [213, 79] on div at bounding box center [216, 82] width 229 height 28
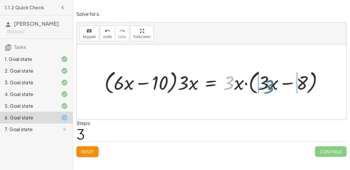
drag, startPoint x: 227, startPoint y: 83, endPoint x: 271, endPoint y: 86, distance: 43.9
click at [271, 86] on div at bounding box center [216, 82] width 229 height 28
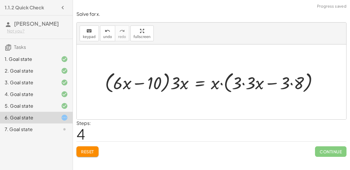
click at [246, 84] on div at bounding box center [214, 81] width 224 height 25
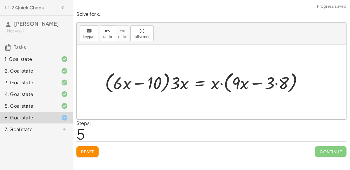
click at [221, 82] on div at bounding box center [206, 81] width 209 height 25
click at [276, 82] on div at bounding box center [206, 81] width 209 height 25
click at [253, 82] on div at bounding box center [203, 81] width 203 height 25
click at [221, 83] on div at bounding box center [203, 81] width 203 height 25
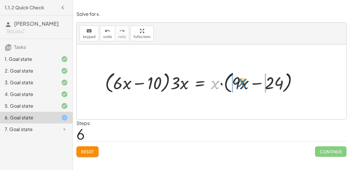
drag, startPoint x: 214, startPoint y: 83, endPoint x: 239, endPoint y: 80, distance: 25.0
click at [239, 80] on div at bounding box center [203, 81] width 203 height 25
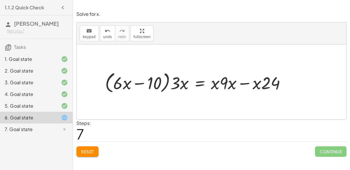
click at [218, 82] on div at bounding box center [197, 81] width 191 height 25
click at [222, 82] on div at bounding box center [197, 81] width 191 height 25
click at [235, 81] on div at bounding box center [197, 81] width 191 height 25
click at [243, 82] on div at bounding box center [197, 81] width 191 height 25
drag, startPoint x: 231, startPoint y: 85, endPoint x: 287, endPoint y: 80, distance: 56.0
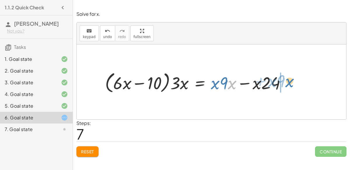
click at [287, 80] on div at bounding box center [197, 81] width 191 height 25
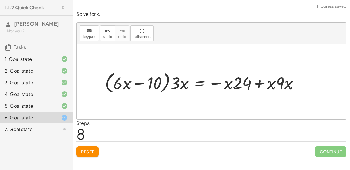
click at [259, 83] on div at bounding box center [204, 81] width 204 height 25
drag, startPoint x: 289, startPoint y: 82, endPoint x: 228, endPoint y: 85, distance: 61.1
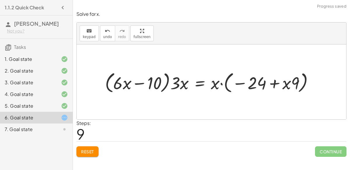
click at [220, 82] on div at bounding box center [211, 81] width 219 height 25
click at [88, 150] on span "Reset" at bounding box center [87, 151] width 13 height 5
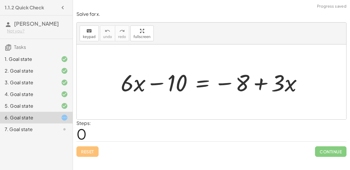
click at [206, 78] on div at bounding box center [214, 82] width 192 height 30
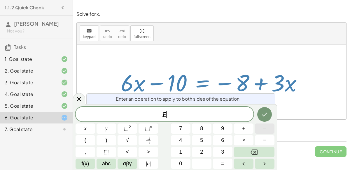
click at [264, 127] on span "–" at bounding box center [264, 128] width 3 height 8
click at [221, 153] on button "3" at bounding box center [223, 152] width 20 height 10
click at [84, 129] on span "x" at bounding box center [85, 128] width 2 height 8
click at [266, 114] on icon "Done" at bounding box center [264, 114] width 7 height 7
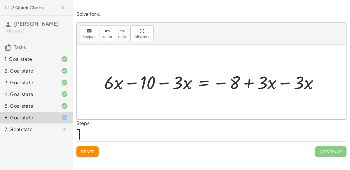
click at [282, 83] on div at bounding box center [213, 82] width 225 height 24
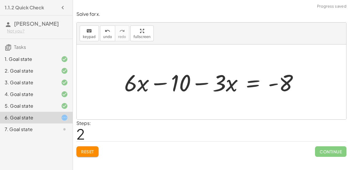
click at [277, 83] on div at bounding box center [214, 82] width 185 height 30
click at [203, 81] on div at bounding box center [214, 82] width 185 height 30
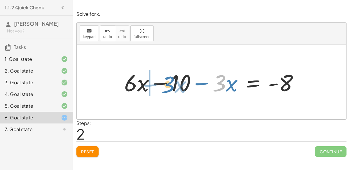
drag, startPoint x: 222, startPoint y: 82, endPoint x: 170, endPoint y: 84, distance: 51.7
click at [170, 84] on div at bounding box center [214, 82] width 185 height 30
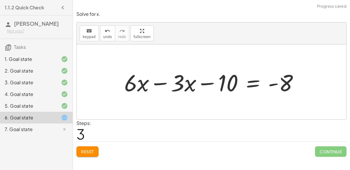
click at [164, 83] on div at bounding box center [214, 82] width 185 height 30
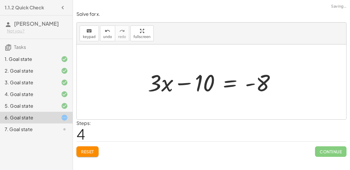
click at [181, 82] on div at bounding box center [214, 82] width 138 height 30
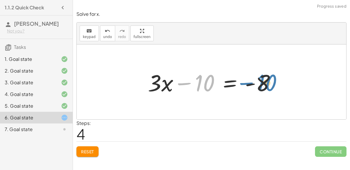
drag, startPoint x: 199, startPoint y: 82, endPoint x: 261, endPoint y: 81, distance: 62.2
click at [261, 81] on div at bounding box center [214, 82] width 138 height 30
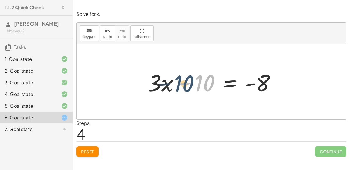
drag, startPoint x: 201, startPoint y: 83, endPoint x: 176, endPoint y: 84, distance: 24.6
click at [176, 84] on div at bounding box center [214, 82] width 138 height 30
click at [230, 79] on div at bounding box center [214, 82] width 138 height 30
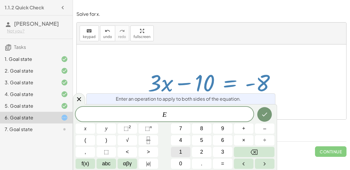
click at [186, 148] on button "1" at bounding box center [181, 152] width 20 height 10
click at [187, 162] on button "0" at bounding box center [181, 163] width 20 height 10
click at [267, 115] on icon "Done" at bounding box center [264, 114] width 7 height 7
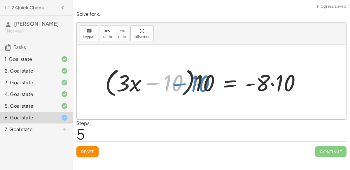
drag, startPoint x: 176, startPoint y: 81, endPoint x: 204, endPoint y: 81, distance: 27.7
click at [204, 81] on div at bounding box center [205, 82] width 206 height 34
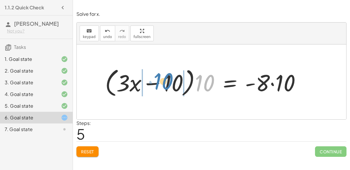
drag, startPoint x: 209, startPoint y: 81, endPoint x: 166, endPoint y: 78, distance: 42.7
click at [166, 78] on div at bounding box center [205, 82] width 206 height 34
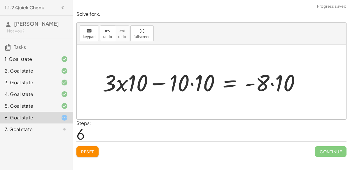
click at [191, 84] on div at bounding box center [204, 82] width 209 height 30
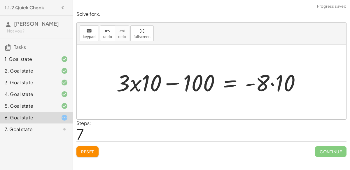
click at [178, 83] on div at bounding box center [211, 82] width 195 height 30
click at [270, 84] on div at bounding box center [211, 82] width 195 height 30
click at [273, 83] on div at bounding box center [211, 82] width 195 height 30
click at [80, 150] on button "Reset" at bounding box center [88, 151] width 22 height 11
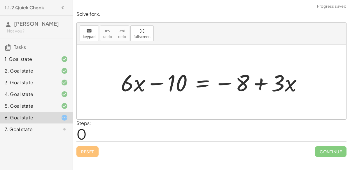
click at [198, 82] on div at bounding box center [214, 82] width 192 height 30
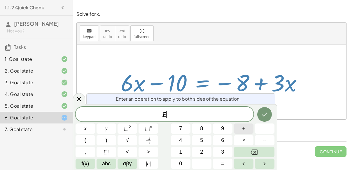
click at [243, 131] on span "+" at bounding box center [243, 128] width 3 height 8
click at [177, 149] on button "1" at bounding box center [181, 152] width 20 height 10
click at [181, 159] on span "0" at bounding box center [180, 163] width 3 height 8
click at [259, 115] on button "Done" at bounding box center [265, 114] width 15 height 15
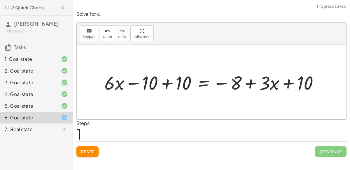
click at [163, 81] on div at bounding box center [214, 82] width 225 height 25
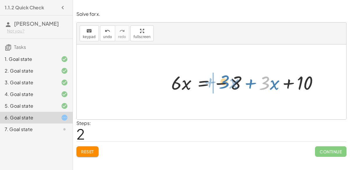
drag, startPoint x: 268, startPoint y: 81, endPoint x: 228, endPoint y: 79, distance: 40.3
click at [228, 79] on div at bounding box center [248, 82] width 158 height 25
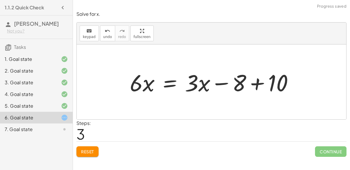
click at [256, 81] on div at bounding box center [214, 82] width 174 height 30
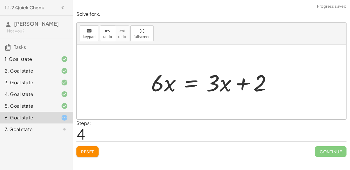
click at [243, 82] on div at bounding box center [213, 82] width 131 height 30
drag, startPoint x: 225, startPoint y: 83, endPoint x: 272, endPoint y: 83, distance: 47.0
click at [272, 83] on div at bounding box center [213, 82] width 131 height 30
click at [230, 82] on div at bounding box center [213, 82] width 131 height 30
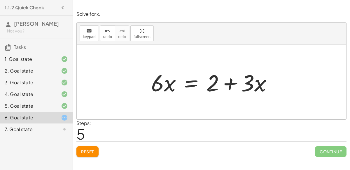
click at [190, 83] on div at bounding box center [213, 82] width 131 height 30
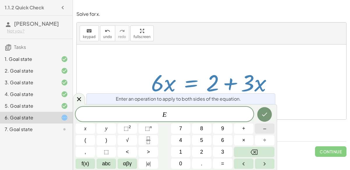
click at [268, 129] on button "–" at bounding box center [265, 128] width 20 height 10
click at [219, 150] on button "3" at bounding box center [223, 152] width 20 height 10
click at [85, 130] on span "x" at bounding box center [85, 128] width 2 height 8
click at [268, 111] on icon "Done" at bounding box center [264, 114] width 7 height 7
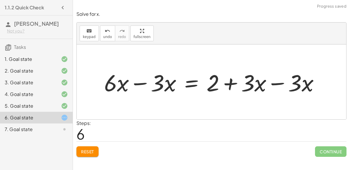
click at [276, 84] on div at bounding box center [214, 82] width 226 height 30
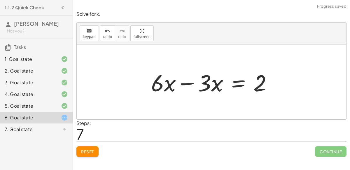
click at [189, 82] on div at bounding box center [213, 82] width 131 height 30
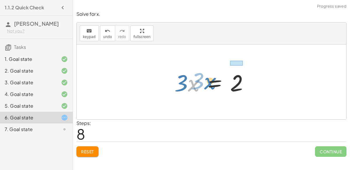
drag, startPoint x: 195, startPoint y: 84, endPoint x: 210, endPoint y: 82, distance: 15.9
click at [210, 82] on div at bounding box center [214, 82] width 85 height 30
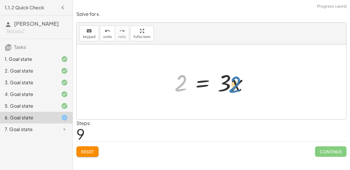
drag, startPoint x: 179, startPoint y: 79, endPoint x: 233, endPoint y: 81, distance: 53.5
click at [233, 81] on div at bounding box center [214, 82] width 85 height 30
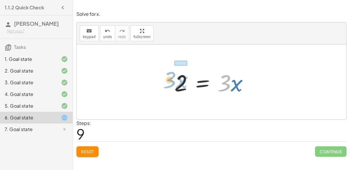
drag, startPoint x: 231, startPoint y: 79, endPoint x: 176, endPoint y: 75, distance: 55.0
click at [176, 75] on div at bounding box center [214, 82] width 85 height 30
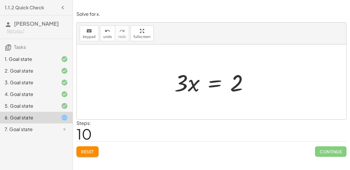
click at [222, 77] on div at bounding box center [214, 82] width 85 height 30
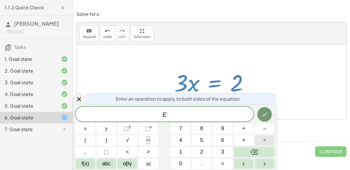
click at [266, 139] on span "÷" at bounding box center [265, 140] width 3 height 8
click at [227, 149] on button "3" at bounding box center [223, 152] width 20 height 10
click at [263, 111] on icon "Done" at bounding box center [264, 114] width 7 height 7
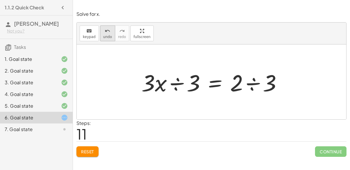
click at [105, 29] on icon "undo" at bounding box center [108, 30] width 6 height 7
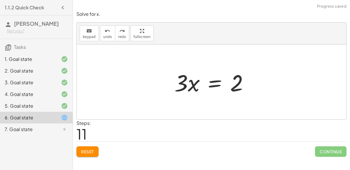
click at [216, 82] on div at bounding box center [214, 82] width 85 height 30
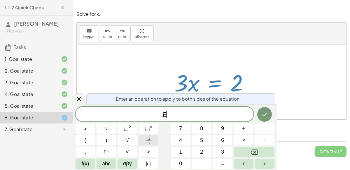
click at [153, 140] on button "Fraction" at bounding box center [149, 140] width 20 height 10
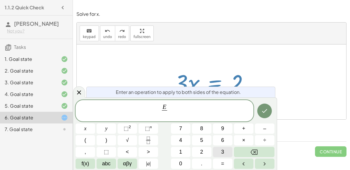
click at [221, 153] on span "3" at bounding box center [222, 152] width 3 height 8
click at [260, 116] on button "Done" at bounding box center [265, 110] width 15 height 15
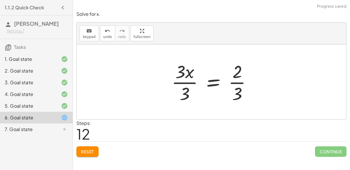
click at [237, 81] on div at bounding box center [214, 81] width 91 height 45
click at [189, 81] on div at bounding box center [214, 81] width 91 height 45
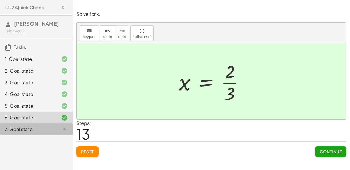
click at [36, 131] on div "7. Goal state" at bounding box center [28, 129] width 47 height 7
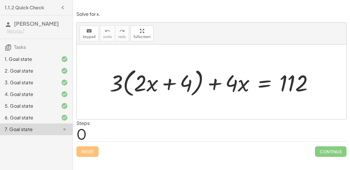
click at [215, 78] on div at bounding box center [214, 81] width 214 height 33
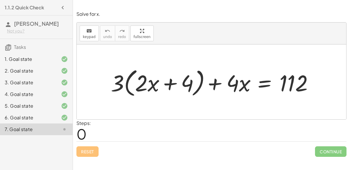
click at [215, 78] on div at bounding box center [214, 81] width 214 height 33
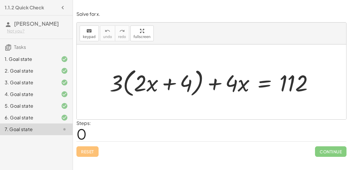
click at [173, 83] on div at bounding box center [214, 81] width 214 height 33
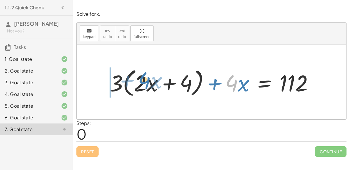
drag, startPoint x: 236, startPoint y: 84, endPoint x: 149, endPoint y: 81, distance: 87.1
click at [149, 81] on div at bounding box center [214, 81] width 214 height 33
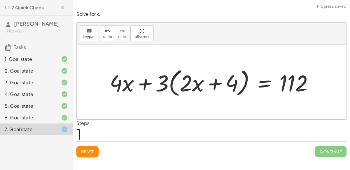
click at [144, 82] on div at bounding box center [214, 81] width 214 height 33
drag, startPoint x: 156, startPoint y: 84, endPoint x: 221, endPoint y: 86, distance: 64.9
click at [221, 86] on div at bounding box center [214, 81] width 214 height 33
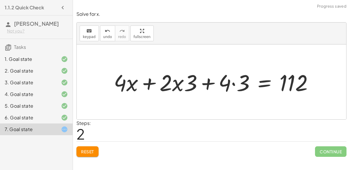
click at [234, 82] on div at bounding box center [216, 81] width 210 height 29
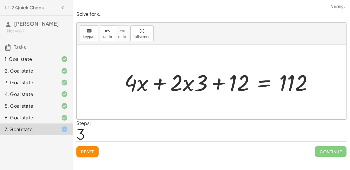
click at [223, 81] on div at bounding box center [222, 81] width 200 height 29
click at [163, 81] on div at bounding box center [222, 81] width 200 height 29
drag, startPoint x: 181, startPoint y: 84, endPoint x: 134, endPoint y: 81, distance: 46.8
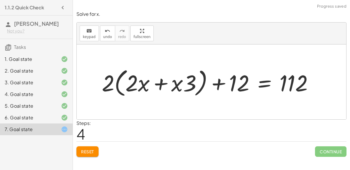
click at [158, 82] on div at bounding box center [210, 81] width 222 height 33
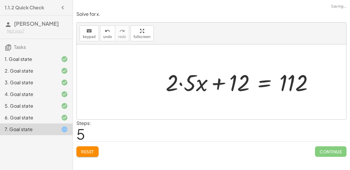
click at [181, 81] on div at bounding box center [242, 81] width 159 height 29
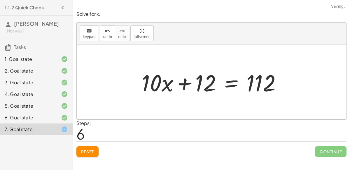
click at [188, 83] on div at bounding box center [214, 82] width 150 height 30
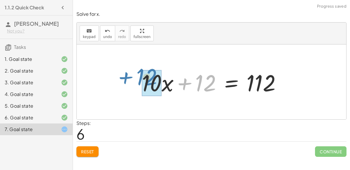
drag, startPoint x: 205, startPoint y: 81, endPoint x: 146, endPoint y: 74, distance: 59.6
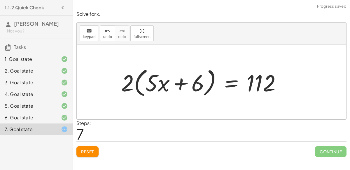
click at [182, 81] on div at bounding box center [203, 82] width 171 height 34
drag, startPoint x: 121, startPoint y: 82, endPoint x: 174, endPoint y: 82, distance: 52.9
click at [174, 82] on div at bounding box center [203, 82] width 171 height 34
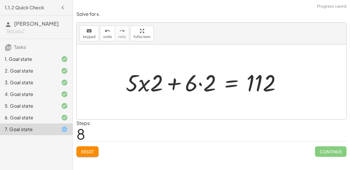
click at [174, 82] on div at bounding box center [206, 82] width 166 height 30
click at [202, 82] on div at bounding box center [206, 82] width 166 height 30
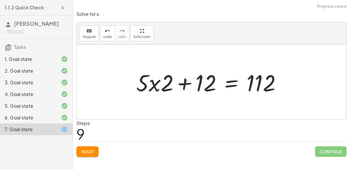
click at [184, 81] on div at bounding box center [210, 82] width 155 height 30
click at [170, 82] on div at bounding box center [210, 82] width 155 height 30
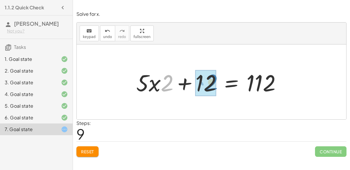
drag, startPoint x: 170, startPoint y: 82, endPoint x: 216, endPoint y: 81, distance: 45.3
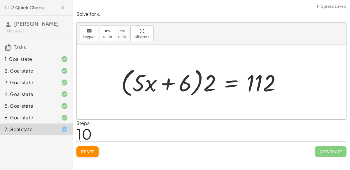
click at [166, 80] on div at bounding box center [203, 82] width 171 height 34
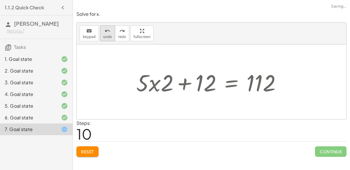
click at [106, 28] on icon "undo" at bounding box center [108, 30] width 6 height 7
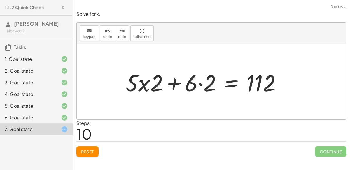
click at [200, 81] on div at bounding box center [206, 82] width 166 height 30
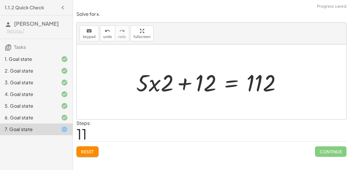
click at [188, 80] on div at bounding box center [210, 82] width 155 height 30
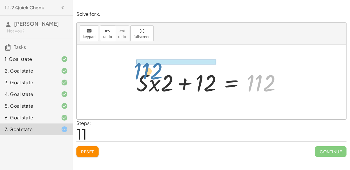
drag, startPoint x: 264, startPoint y: 77, endPoint x: 157, endPoint y: 64, distance: 107.2
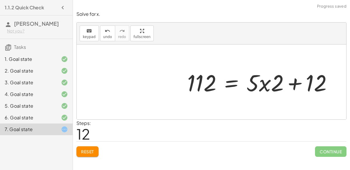
click at [223, 73] on div at bounding box center [262, 82] width 155 height 30
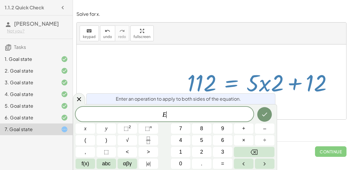
click at [125, 51] on div at bounding box center [212, 81] width 270 height 75
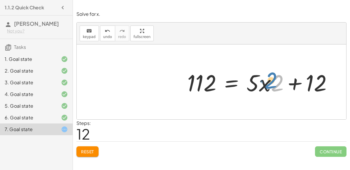
click at [277, 78] on div at bounding box center [262, 82] width 155 height 30
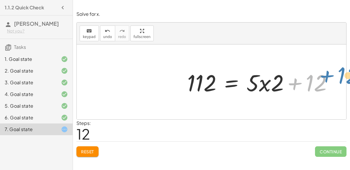
drag, startPoint x: 292, startPoint y: 83, endPoint x: 325, endPoint y: 75, distance: 33.3
click at [325, 75] on div at bounding box center [262, 82] width 155 height 30
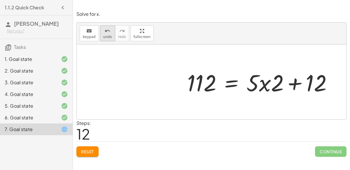
click at [103, 37] on span "undo" at bounding box center [107, 37] width 9 height 4
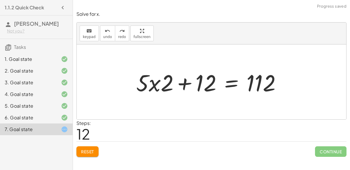
click at [189, 84] on div at bounding box center [210, 82] width 155 height 30
click at [231, 81] on div at bounding box center [210, 82] width 155 height 30
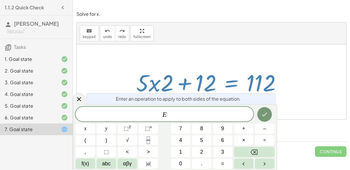
click at [221, 58] on div at bounding box center [212, 81] width 270 height 75
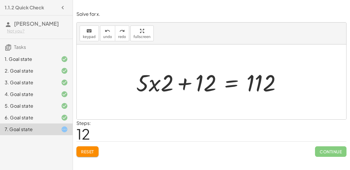
click at [151, 83] on div at bounding box center [210, 82] width 155 height 30
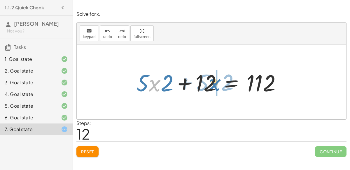
drag, startPoint x: 151, startPoint y: 83, endPoint x: 211, endPoint y: 82, distance: 60.2
click at [211, 82] on div at bounding box center [210, 82] width 155 height 30
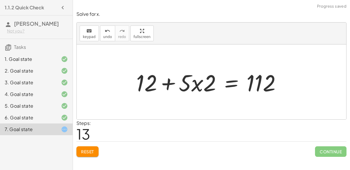
click at [166, 83] on div at bounding box center [210, 82] width 155 height 30
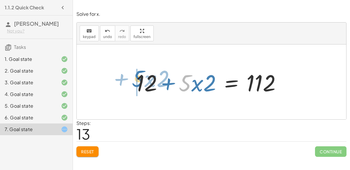
drag, startPoint x: 188, startPoint y: 83, endPoint x: 141, endPoint y: 79, distance: 47.2
click at [141, 79] on div at bounding box center [210, 82] width 155 height 30
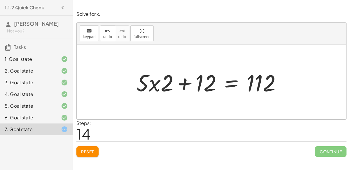
click at [234, 83] on div at bounding box center [210, 82] width 155 height 30
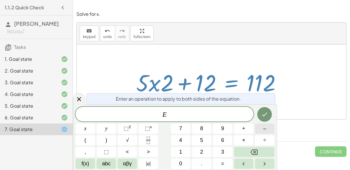
click at [265, 131] on span "–" at bounding box center [264, 128] width 3 height 8
click at [175, 153] on button "1" at bounding box center [181, 152] width 20 height 10
click at [198, 153] on button "2" at bounding box center [202, 152] width 20 height 10
click at [260, 100] on div "Enter an operation to apply to both sides of the equation." at bounding box center [180, 98] width 189 height 11
click at [263, 110] on button "Done" at bounding box center [265, 114] width 15 height 15
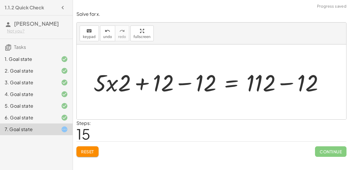
click at [186, 83] on div at bounding box center [211, 82] width 241 height 30
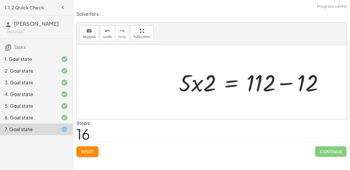
click at [284, 83] on div at bounding box center [253, 82] width 155 height 30
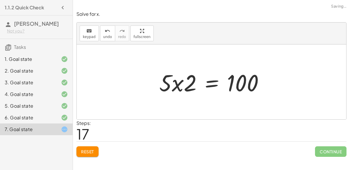
click at [178, 84] on div at bounding box center [214, 82] width 115 height 30
click at [210, 85] on div at bounding box center [214, 82] width 115 height 30
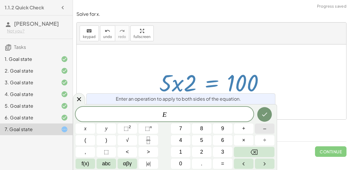
click at [268, 130] on button "–" at bounding box center [265, 128] width 20 height 10
click at [198, 150] on button "2" at bounding box center [202, 152] width 20 height 10
click at [268, 114] on icon "Done" at bounding box center [264, 114] width 7 height 7
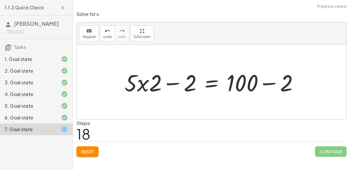
click at [173, 83] on div at bounding box center [214, 82] width 185 height 30
drag, startPoint x: 154, startPoint y: 82, endPoint x: 194, endPoint y: 82, distance: 39.7
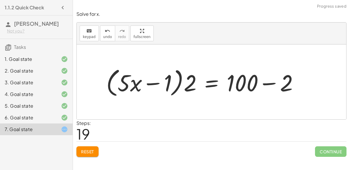
click at [155, 83] on div at bounding box center [204, 82] width 203 height 34
drag, startPoint x: 155, startPoint y: 83, endPoint x: 183, endPoint y: 83, distance: 27.5
click at [183, 83] on div at bounding box center [204, 82] width 203 height 34
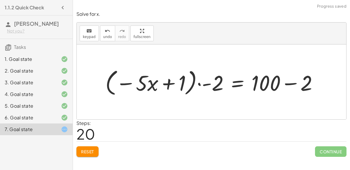
click at [199, 84] on div at bounding box center [214, 81] width 223 height 31
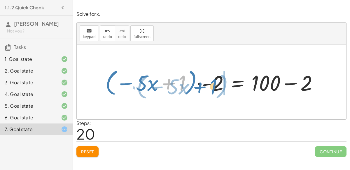
drag, startPoint x: 184, startPoint y: 82, endPoint x: 215, endPoint y: 86, distance: 31.4
click at [215, 86] on div at bounding box center [214, 81] width 223 height 31
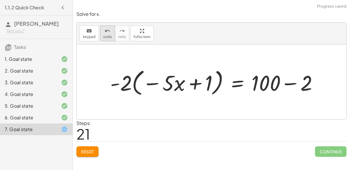
click at [106, 34] on button "undo undo" at bounding box center [107, 33] width 15 height 16
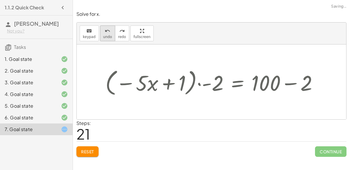
click at [106, 34] on button "undo undo" at bounding box center [107, 33] width 15 height 16
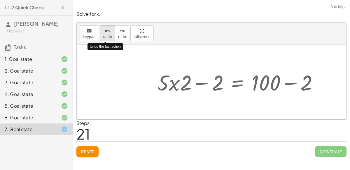
click at [106, 34] on button "undo undo" at bounding box center [107, 33] width 15 height 16
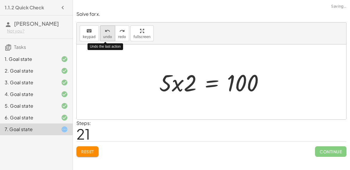
click at [106, 34] on button "undo undo" at bounding box center [107, 33] width 15 height 16
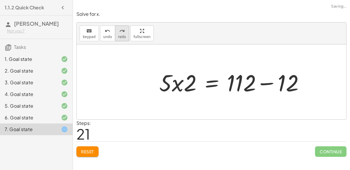
click at [121, 32] on icon "redo" at bounding box center [122, 30] width 6 height 7
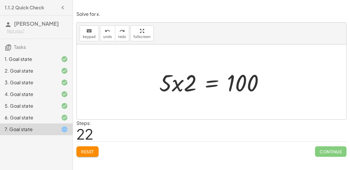
click at [90, 149] on span "Reset" at bounding box center [87, 151] width 13 height 5
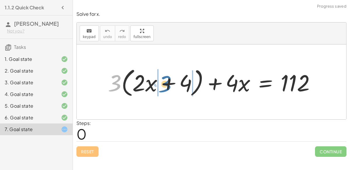
drag, startPoint x: 120, startPoint y: 83, endPoint x: 172, endPoint y: 83, distance: 51.4
click at [172, 83] on div at bounding box center [214, 82] width 218 height 34
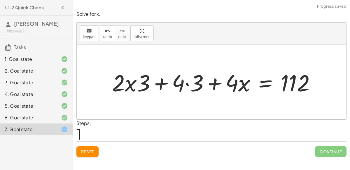
click at [126, 77] on div at bounding box center [216, 82] width 214 height 30
click at [129, 81] on div at bounding box center [216, 82] width 214 height 30
click at [189, 85] on div at bounding box center [216, 82] width 214 height 30
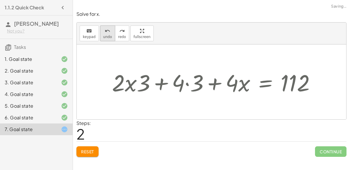
click at [110, 37] on button "undo undo" at bounding box center [107, 33] width 15 height 16
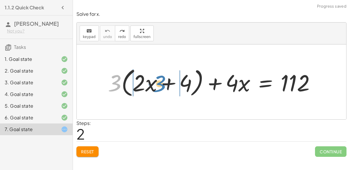
drag, startPoint x: 112, startPoint y: 79, endPoint x: 157, endPoint y: 80, distance: 44.7
click at [157, 80] on div at bounding box center [214, 82] width 218 height 34
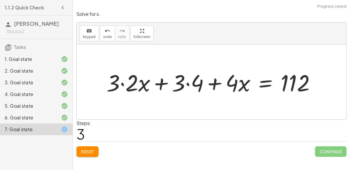
click at [189, 83] on div at bounding box center [213, 82] width 219 height 30
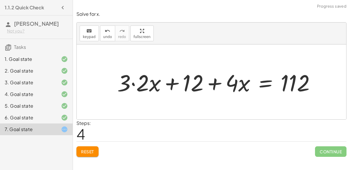
click at [134, 83] on div at bounding box center [218, 82] width 209 height 30
drag, startPoint x: 143, startPoint y: 80, endPoint x: 150, endPoint y: 84, distance: 8.2
click at [150, 84] on div at bounding box center [228, 82] width 190 height 30
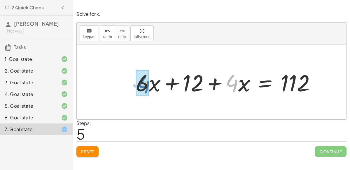
drag, startPoint x: 232, startPoint y: 79, endPoint x: 144, endPoint y: 81, distance: 88.2
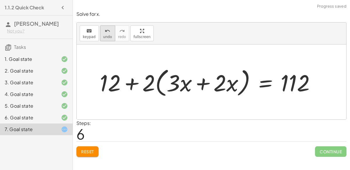
click at [103, 37] on span "undo" at bounding box center [107, 37] width 9 height 4
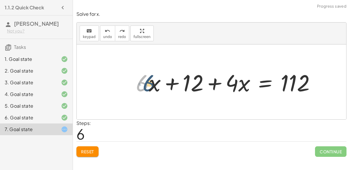
drag, startPoint x: 147, startPoint y: 81, endPoint x: 155, endPoint y: 82, distance: 7.3
click at [155, 82] on div at bounding box center [228, 82] width 190 height 30
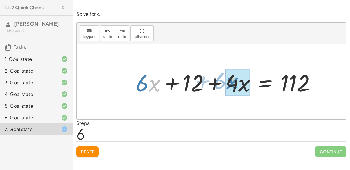
drag, startPoint x: 153, startPoint y: 83, endPoint x: 231, endPoint y: 81, distance: 77.7
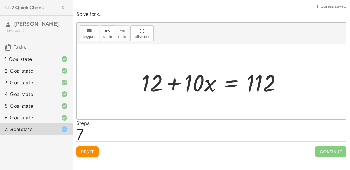
click at [226, 84] on div at bounding box center [214, 82] width 150 height 30
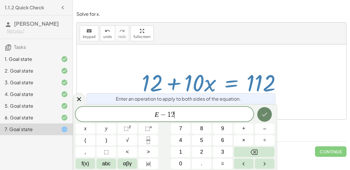
click at [266, 111] on icon "Done" at bounding box center [264, 114] width 7 height 7
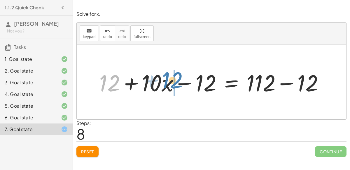
drag, startPoint x: 105, startPoint y: 78, endPoint x: 168, endPoint y: 76, distance: 63.4
click at [168, 76] on div at bounding box center [213, 82] width 235 height 30
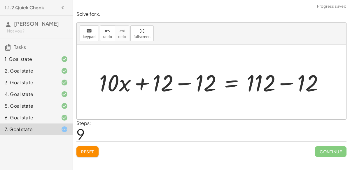
click at [186, 81] on div at bounding box center [213, 82] width 235 height 30
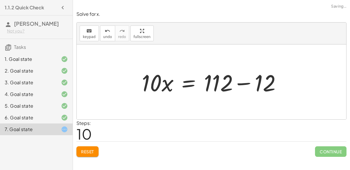
click at [242, 81] on div at bounding box center [214, 82] width 150 height 30
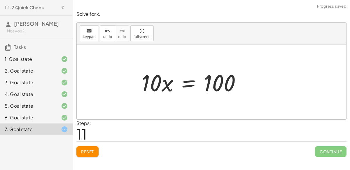
click at [189, 83] on div at bounding box center [194, 82] width 110 height 30
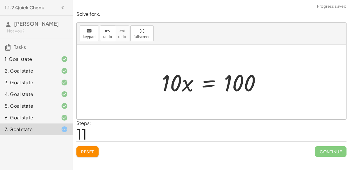
click at [202, 83] on div at bounding box center [214, 82] width 110 height 30
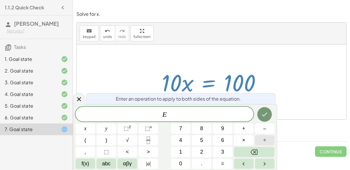
click at [265, 139] on span "÷" at bounding box center [265, 140] width 3 height 8
click at [177, 152] on button "1" at bounding box center [181, 152] width 20 height 10
click at [180, 160] on span "0" at bounding box center [180, 163] width 3 height 8
click at [269, 111] on button "Done" at bounding box center [265, 114] width 15 height 15
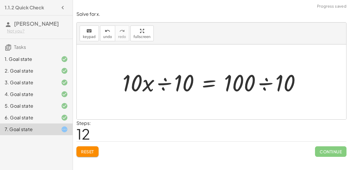
click at [159, 81] on div at bounding box center [214, 82] width 189 height 30
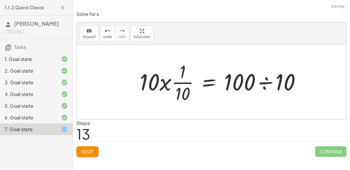
click at [263, 82] on div at bounding box center [223, 81] width 172 height 45
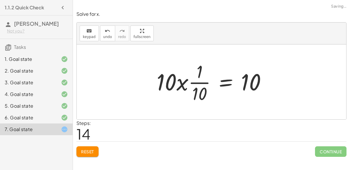
click at [201, 81] on div at bounding box center [214, 81] width 120 height 45
click at [199, 83] on div at bounding box center [214, 81] width 120 height 45
drag, startPoint x: 173, startPoint y: 81, endPoint x: 178, endPoint y: 82, distance: 5.0
click at [178, 82] on div at bounding box center [214, 81] width 120 height 45
click at [199, 86] on div at bounding box center [214, 81] width 120 height 45
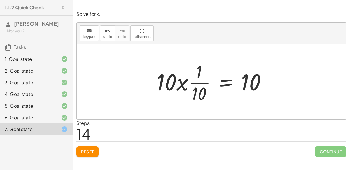
click at [196, 77] on div at bounding box center [214, 81] width 120 height 45
click at [196, 78] on div at bounding box center [214, 81] width 120 height 45
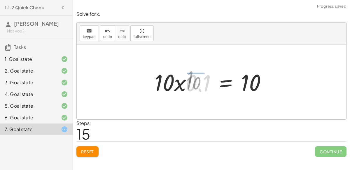
click at [196, 79] on div at bounding box center [212, 82] width 123 height 30
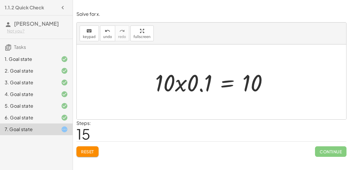
click at [199, 87] on div at bounding box center [213, 82] width 123 height 30
click at [105, 29] on icon "undo" at bounding box center [108, 30] width 6 height 7
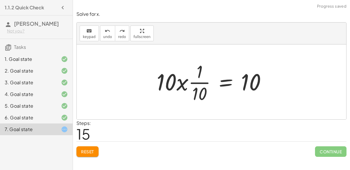
click at [202, 81] on div at bounding box center [214, 81] width 120 height 45
click at [194, 83] on div at bounding box center [214, 81] width 120 height 45
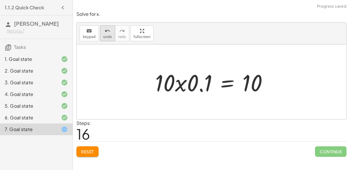
click at [105, 32] on icon "undo" at bounding box center [108, 30] width 6 height 7
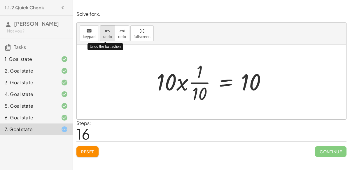
click at [105, 32] on icon "undo" at bounding box center [108, 30] width 6 height 7
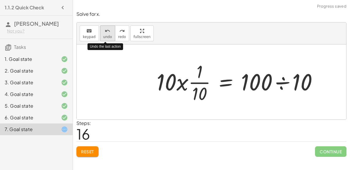
click at [105, 32] on icon "undo" at bounding box center [108, 30] width 6 height 7
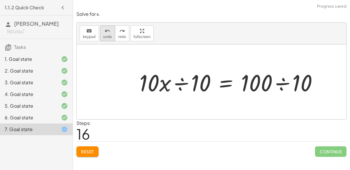
click at [103, 35] on span "undo" at bounding box center [107, 37] width 9 height 4
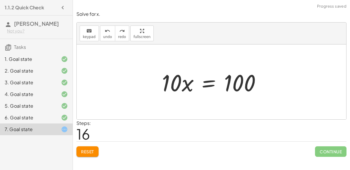
click at [204, 85] on div at bounding box center [214, 82] width 110 height 30
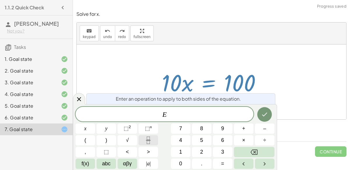
click at [149, 138] on icon "Fraction" at bounding box center [148, 139] width 7 height 7
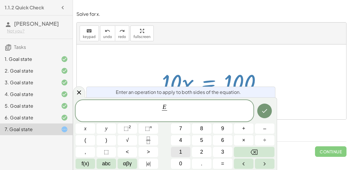
click at [178, 148] on button "1" at bounding box center [181, 152] width 20 height 10
click at [183, 163] on button "0" at bounding box center [181, 163] width 20 height 10
click at [266, 108] on icon "Done" at bounding box center [264, 110] width 7 height 7
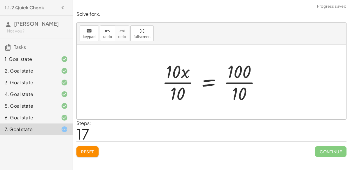
click at [175, 82] on div at bounding box center [213, 81] width 109 height 45
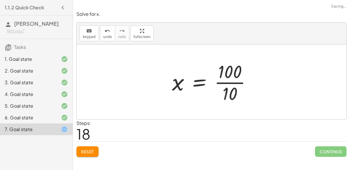
click at [228, 82] on div at bounding box center [214, 81] width 90 height 45
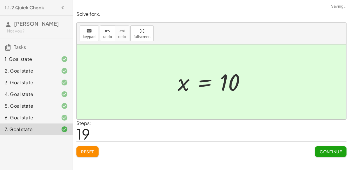
click at [321, 151] on span "Continue" at bounding box center [331, 151] width 22 height 5
